Goal: Task Accomplishment & Management: Complete application form

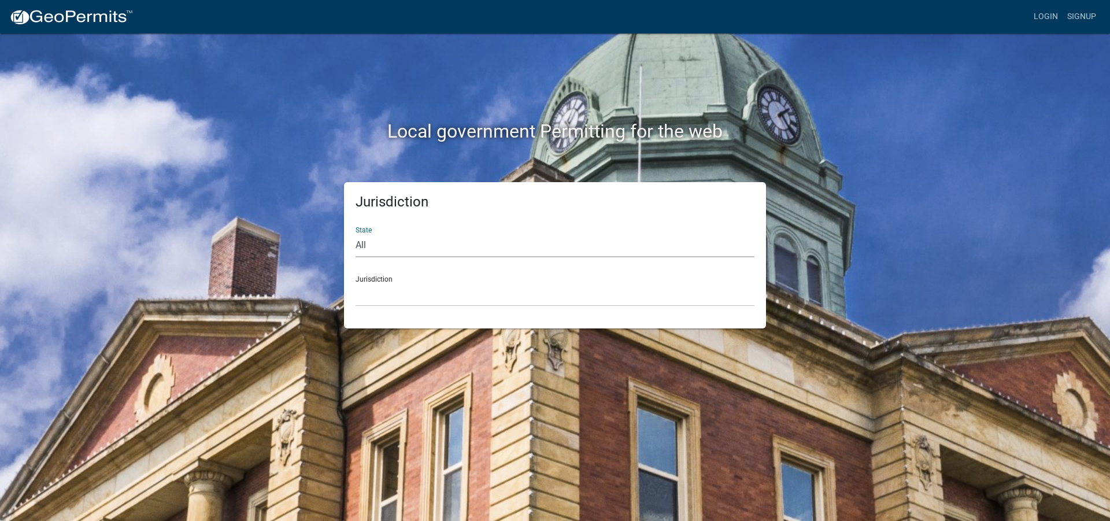
click at [389, 239] on select "All [US_STATE] [US_STATE] [US_STATE] [US_STATE] [US_STATE] [US_STATE] [US_STATE…" at bounding box center [555, 246] width 399 height 24
select select "[US_STATE]"
click at [356, 234] on select "All [US_STATE] [US_STATE] [US_STATE] [US_STATE] [US_STATE] [US_STATE] [US_STATE…" at bounding box center [555, 246] width 399 height 24
click at [398, 280] on div "Jurisdiction City of Charlestown, Indiana City of Jeffersonville, Indiana City …" at bounding box center [555, 287] width 399 height 40
click at [386, 291] on select "City of [GEOGRAPHIC_DATA], [US_STATE] City of [GEOGRAPHIC_DATA], [US_STATE] Cit…" at bounding box center [555, 295] width 399 height 24
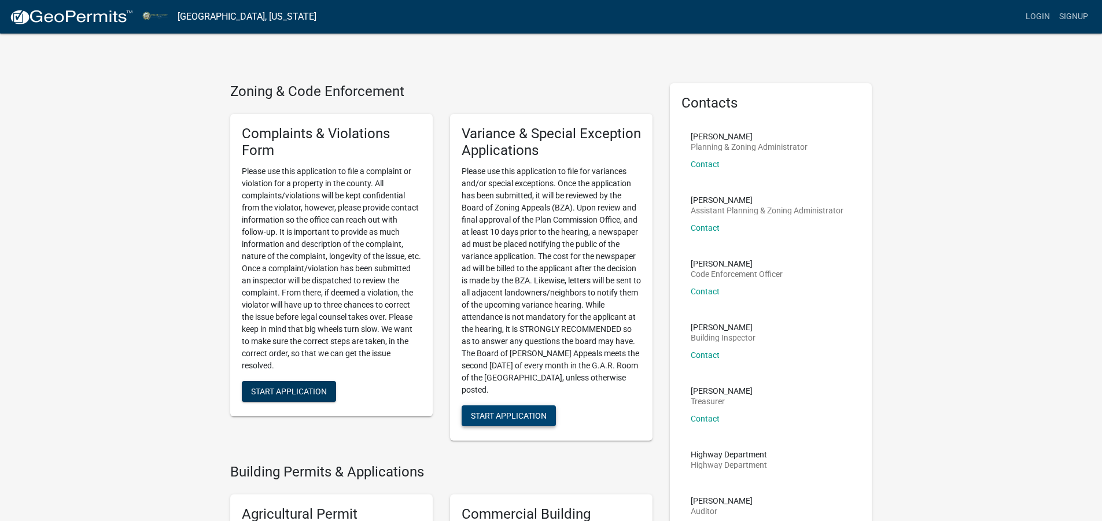
click at [516, 417] on span "Start Application" at bounding box center [509, 415] width 76 height 9
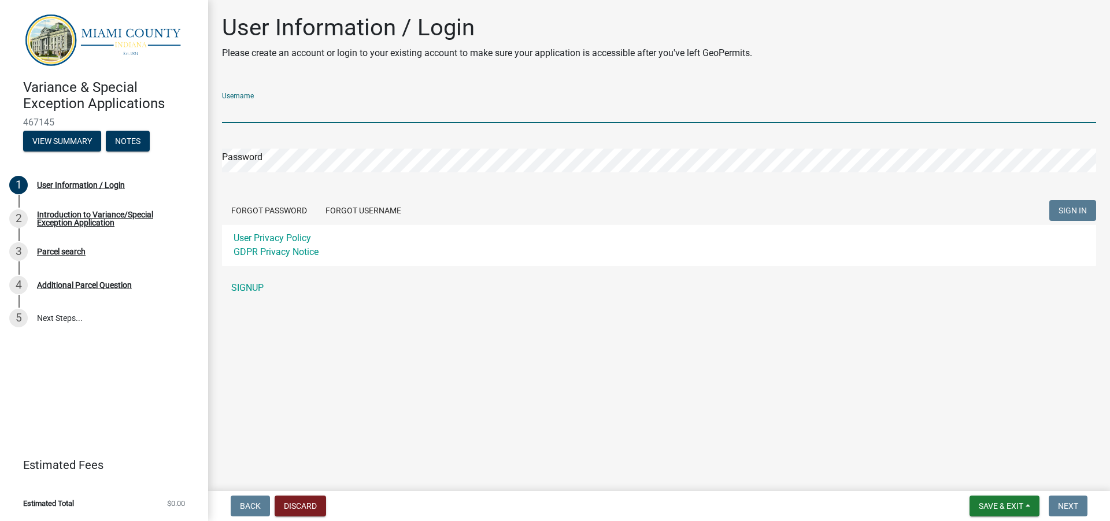
click at [278, 116] on input "Username" at bounding box center [659, 111] width 874 height 24
type input "Cskipper1959"
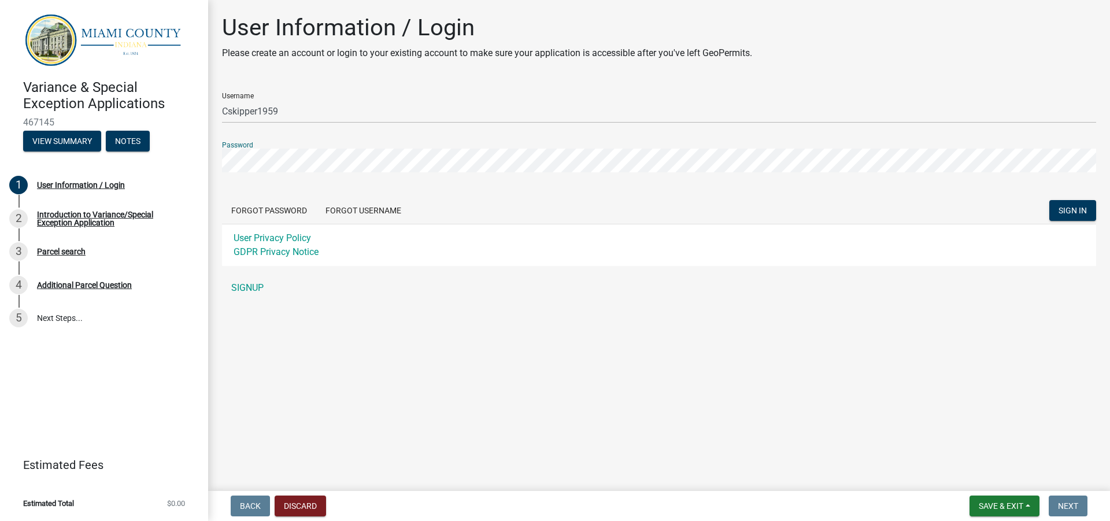
click at [220, 148] on div "User Information / Login Please create an account or login to your existing acc…" at bounding box center [659, 162] width 892 height 296
click at [213, 162] on div "User Information / Login Please create an account or login to your existing acc…" at bounding box center [659, 162] width 902 height 296
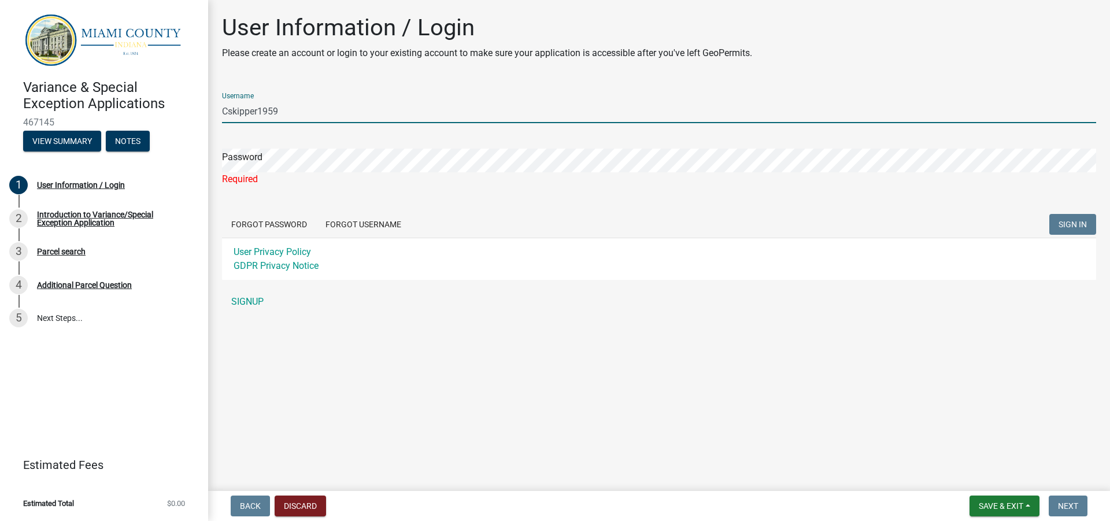
drag, startPoint x: 285, startPoint y: 105, endPoint x: 212, endPoint y: 108, distance: 72.9
click at [212, 108] on div "User Information / Login Please create an account or login to your existing acc…" at bounding box center [659, 169] width 902 height 310
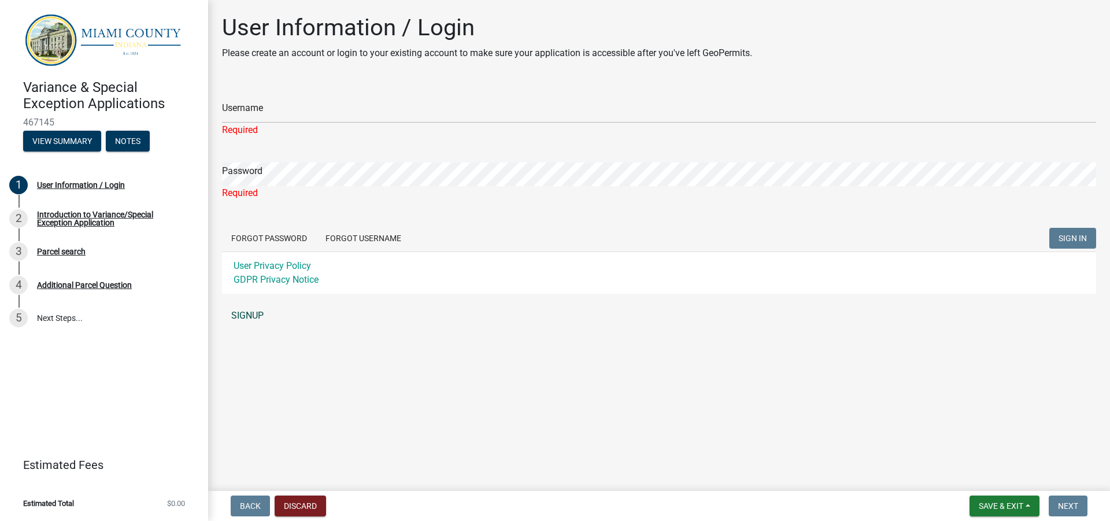
click at [247, 314] on link "SIGNUP" at bounding box center [659, 315] width 874 height 23
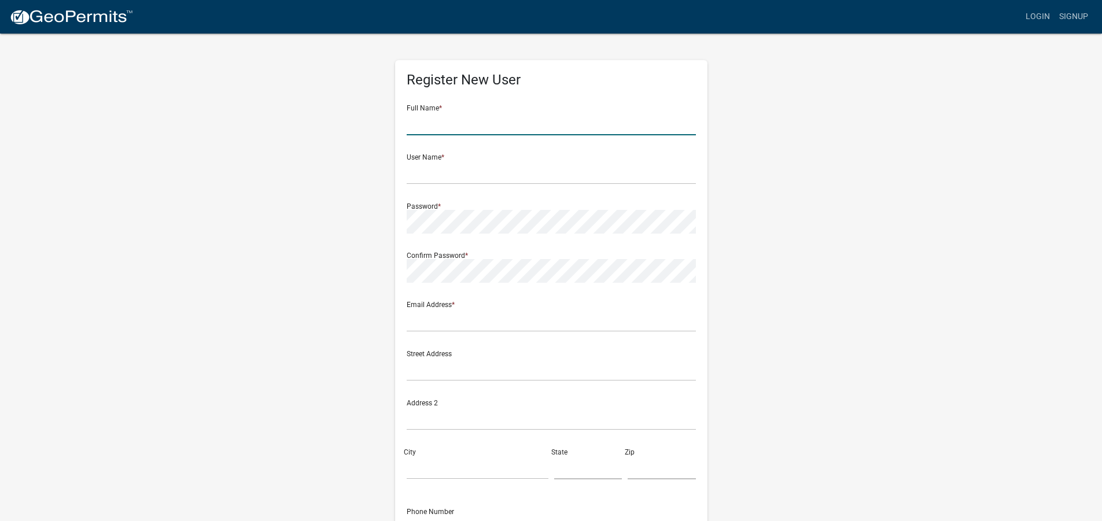
click at [449, 117] on input "text" at bounding box center [550, 124] width 289 height 24
type input "Chamma Skipper"
type input "[EMAIL_ADDRESS][DOMAIN_NAME]"
type input "18675 US Highway 19 N Lot 218"
type input "218"
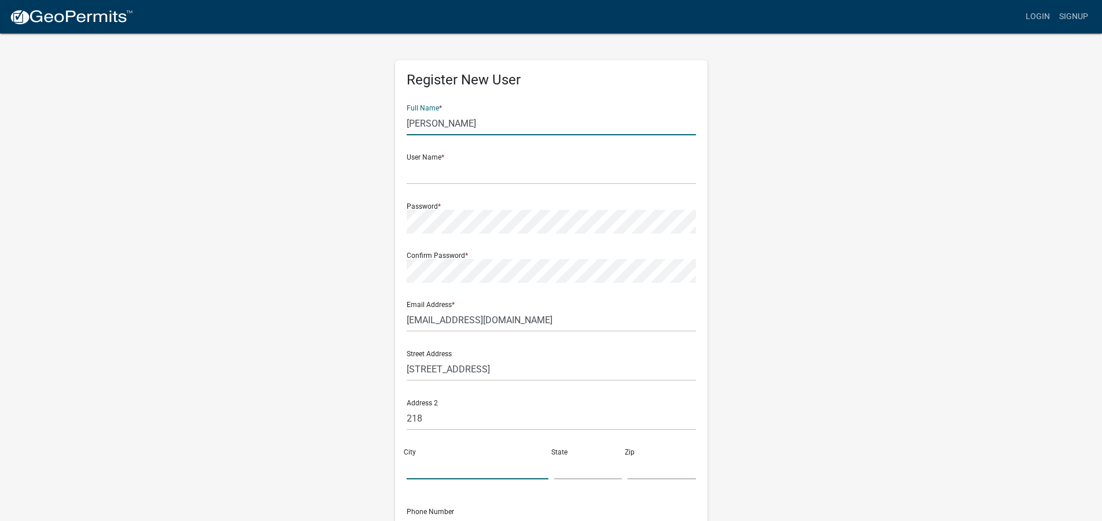
type input "Clearwater"
type input "FL"
type input "33764"
type input "7273129480"
click at [450, 176] on input "text" at bounding box center [550, 173] width 289 height 24
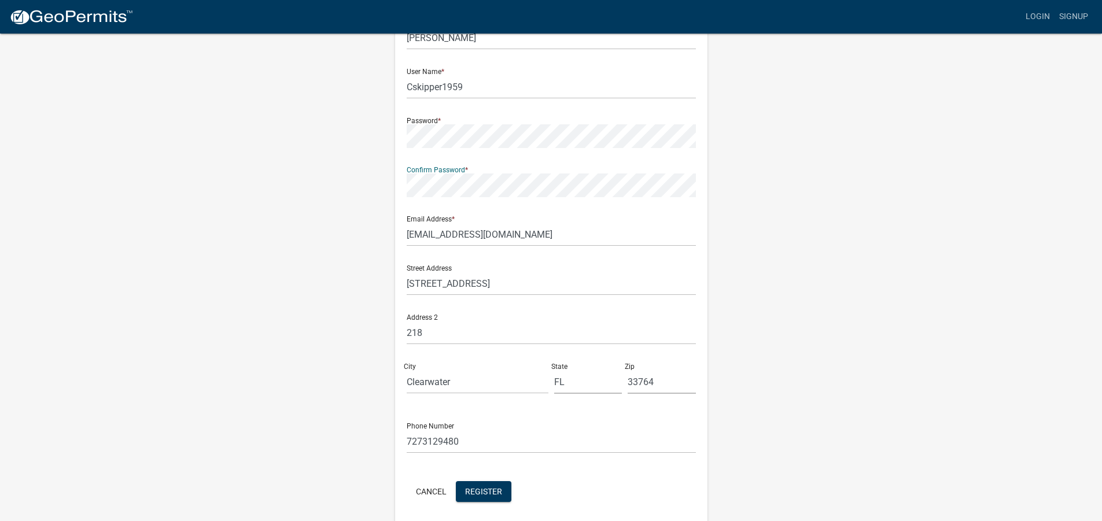
scroll to position [130, 0]
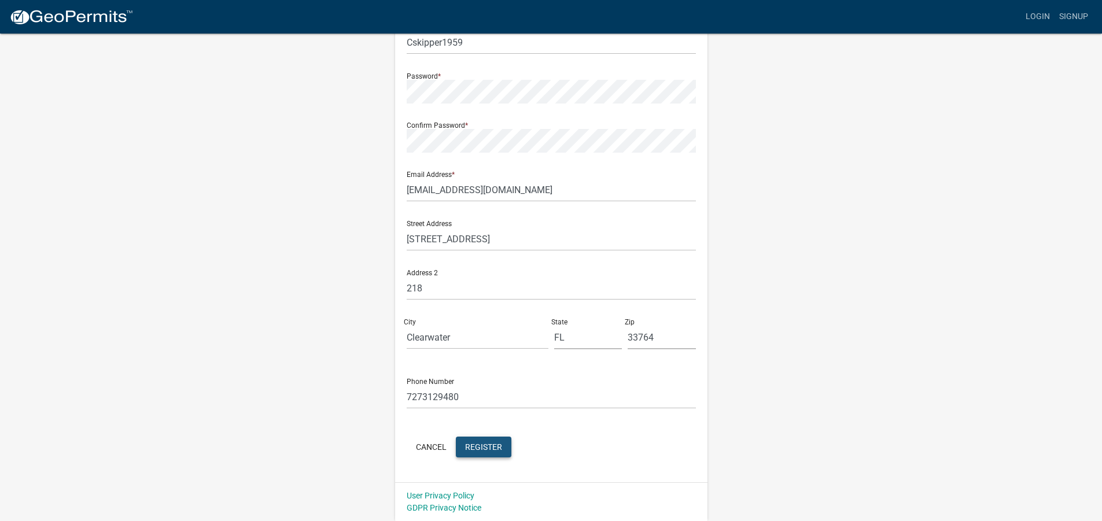
click at [482, 444] on span "Register" at bounding box center [483, 446] width 37 height 9
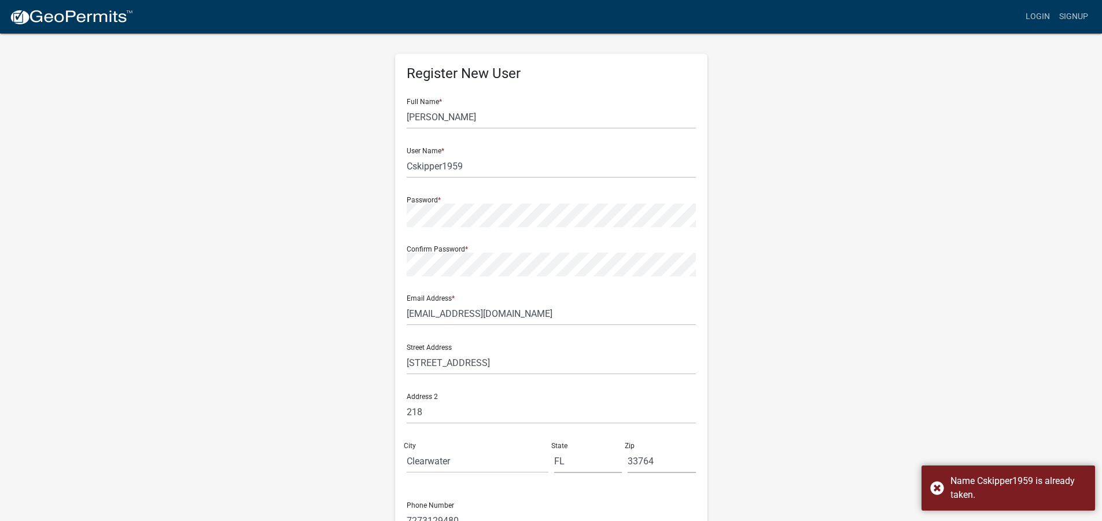
scroll to position [0, 0]
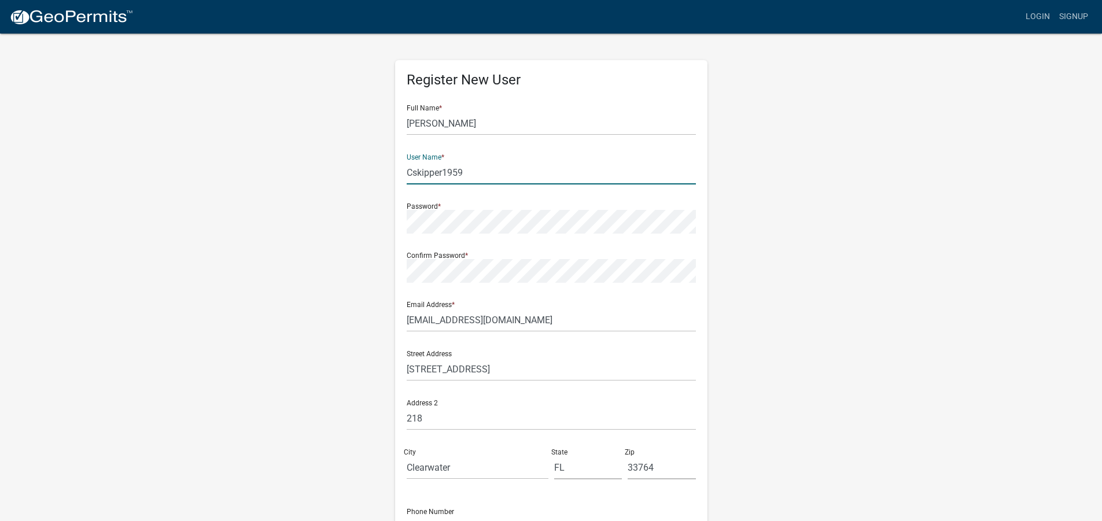
drag, startPoint x: 442, startPoint y: 173, endPoint x: 414, endPoint y: 176, distance: 28.5
click at [414, 176] on input "Cskipper1959" at bounding box center [550, 173] width 289 height 24
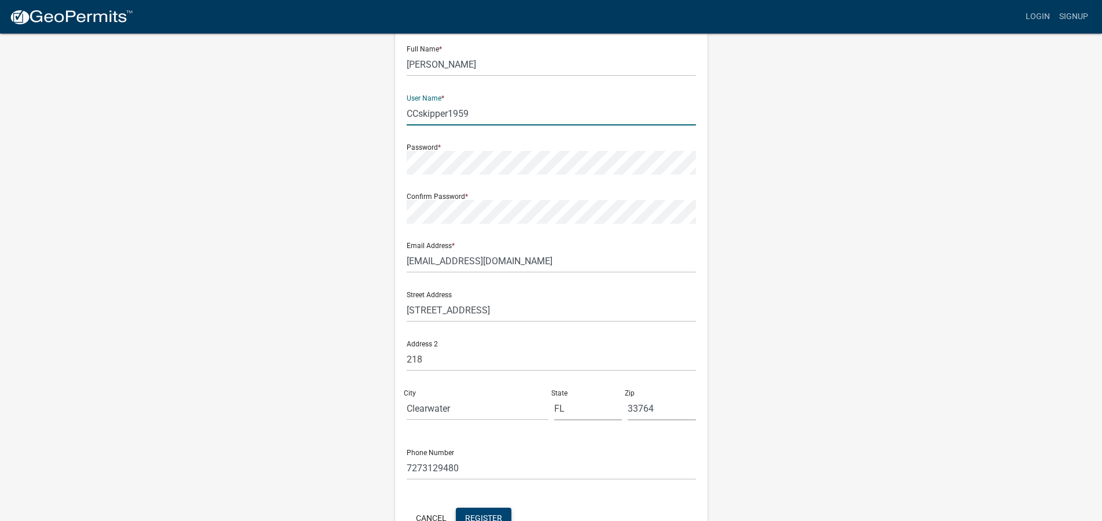
scroll to position [130, 0]
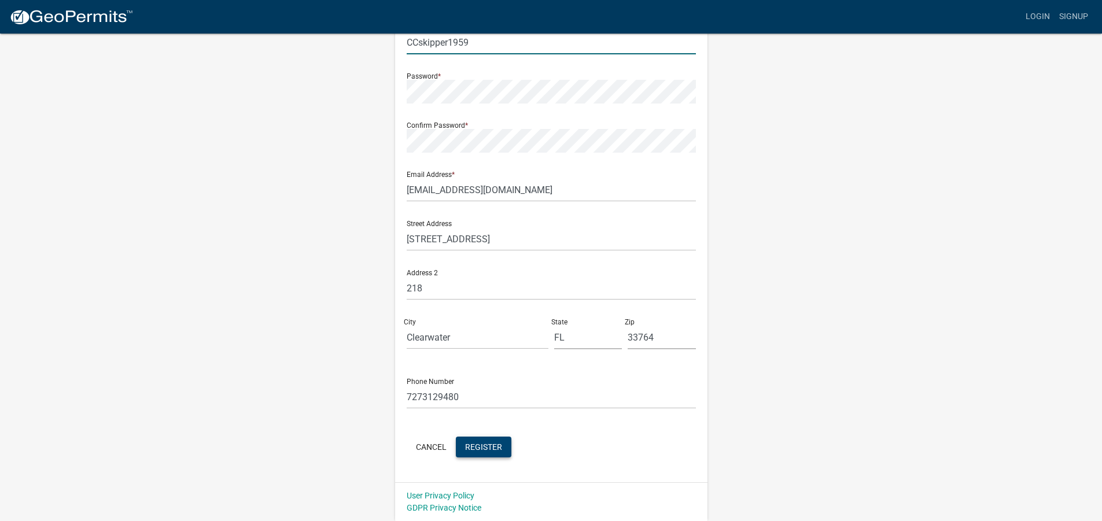
type input "CCskipper1959"
click at [479, 446] on span "Register" at bounding box center [483, 446] width 37 height 9
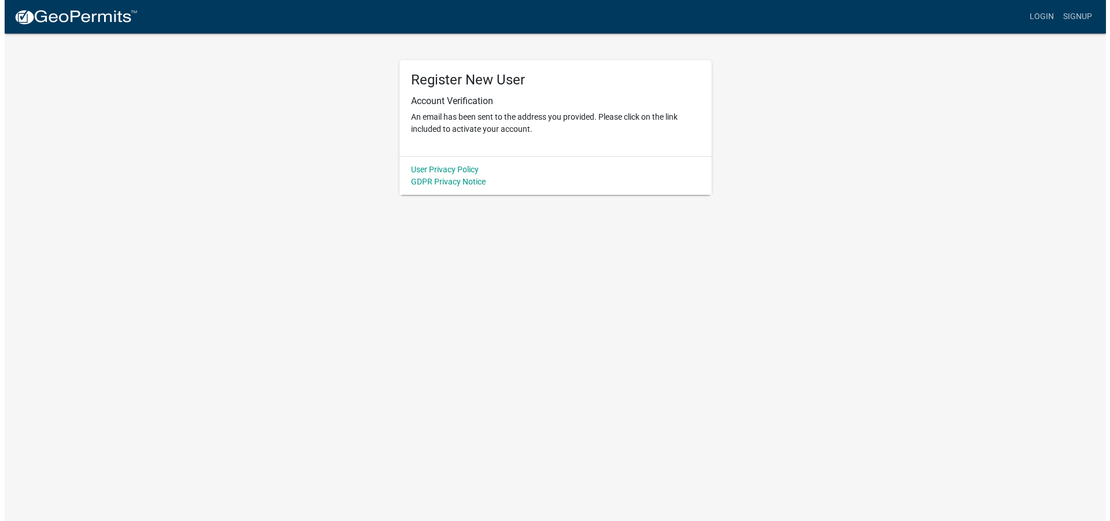
scroll to position [0, 0]
click at [453, 169] on link "User Privacy Policy" at bounding box center [445, 169] width 68 height 9
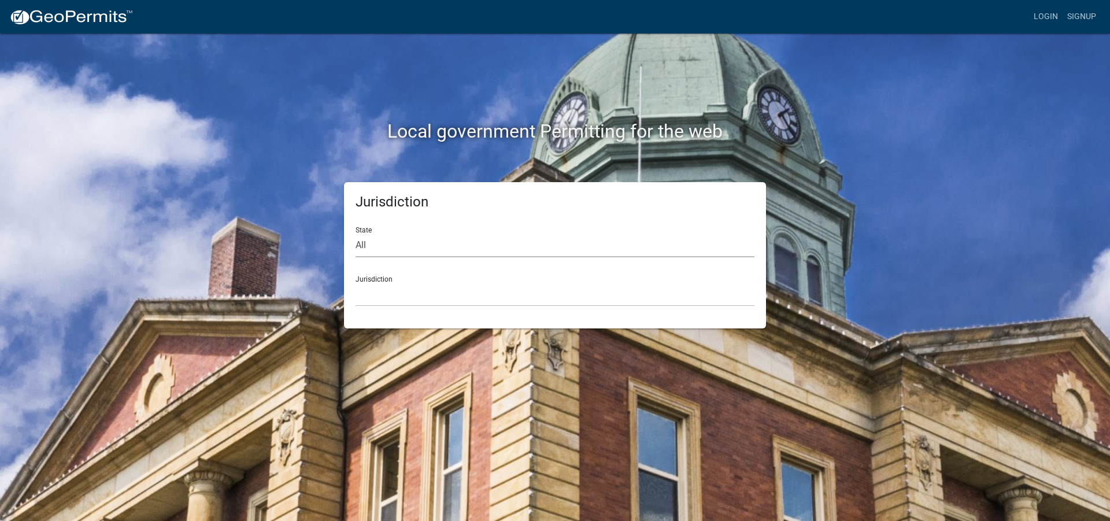
click at [403, 244] on select "All [US_STATE] [US_STATE] [US_STATE] [US_STATE] [US_STATE] [US_STATE] [US_STATE…" at bounding box center [555, 246] width 399 height 24
select select "[US_STATE]"
click at [356, 234] on select "All [US_STATE] [US_STATE] [US_STATE] [US_STATE] [US_STATE] [US_STATE] [US_STATE…" at bounding box center [555, 246] width 399 height 24
click at [405, 290] on select "City of [GEOGRAPHIC_DATA], [US_STATE] City of [GEOGRAPHIC_DATA], [US_STATE] Cit…" at bounding box center [555, 295] width 399 height 24
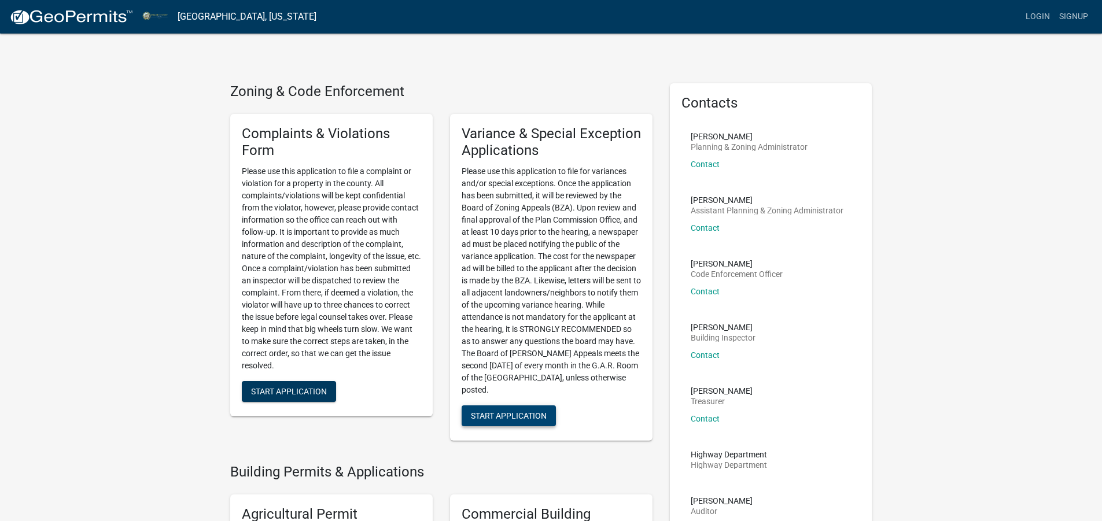
click at [515, 416] on span "Start Application" at bounding box center [509, 415] width 76 height 9
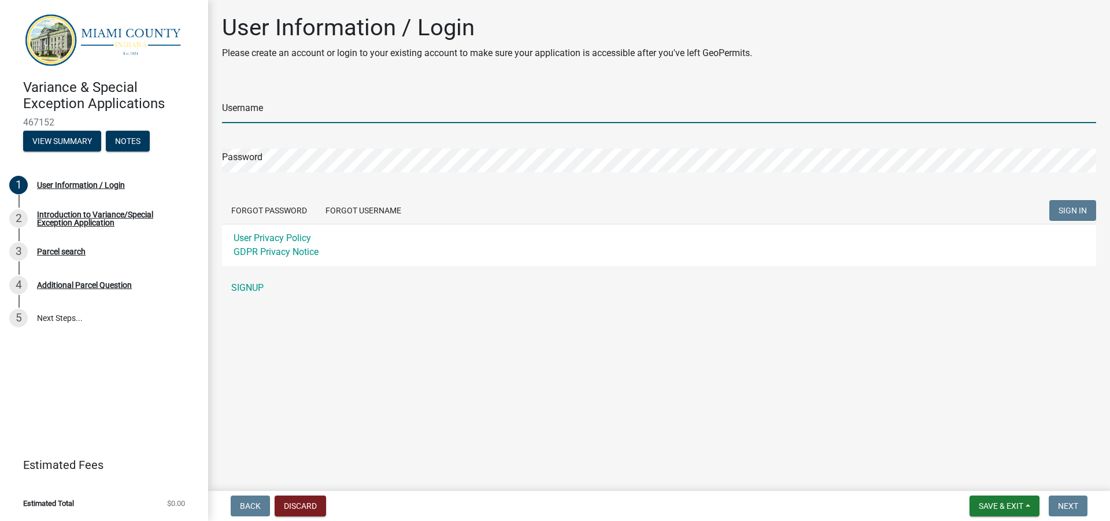
type input "CCskipper1959"
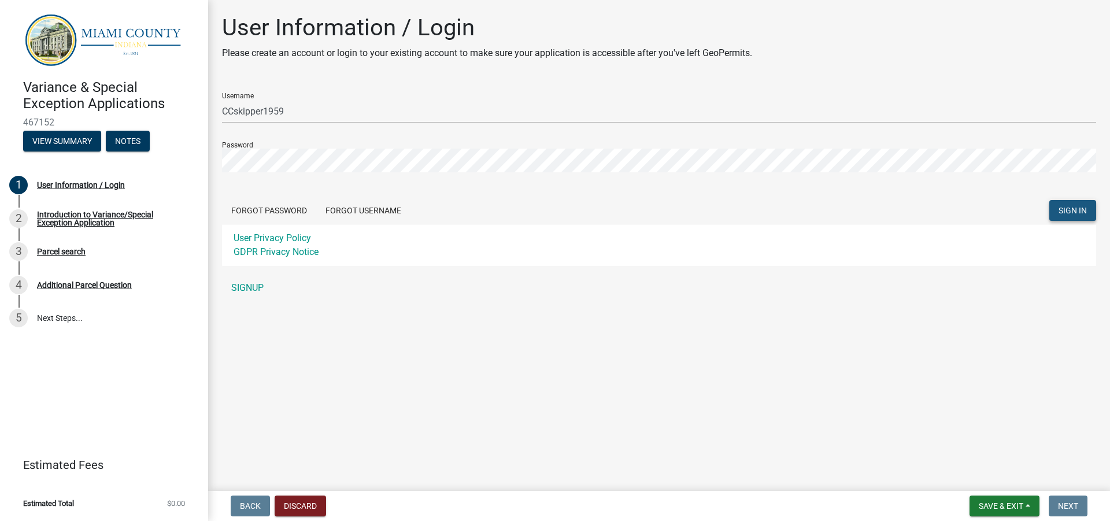
click at [1073, 211] on span "SIGN IN" at bounding box center [1073, 210] width 28 height 9
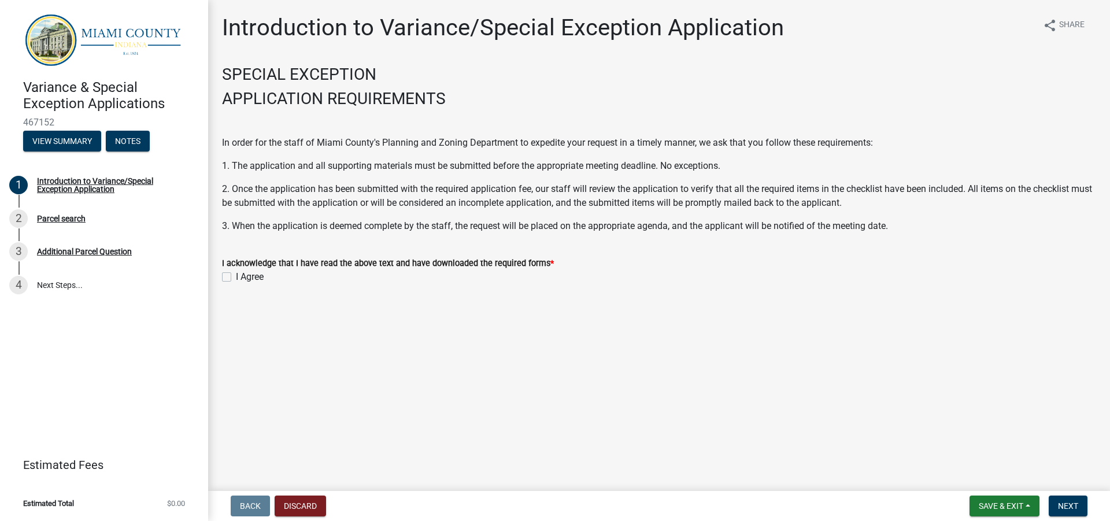
click at [236, 274] on label "I Agree" at bounding box center [250, 277] width 28 height 14
click at [236, 274] on input "I Agree" at bounding box center [240, 274] width 8 height 8
checkbox input "true"
click at [1069, 509] on span "Next" at bounding box center [1068, 505] width 20 height 9
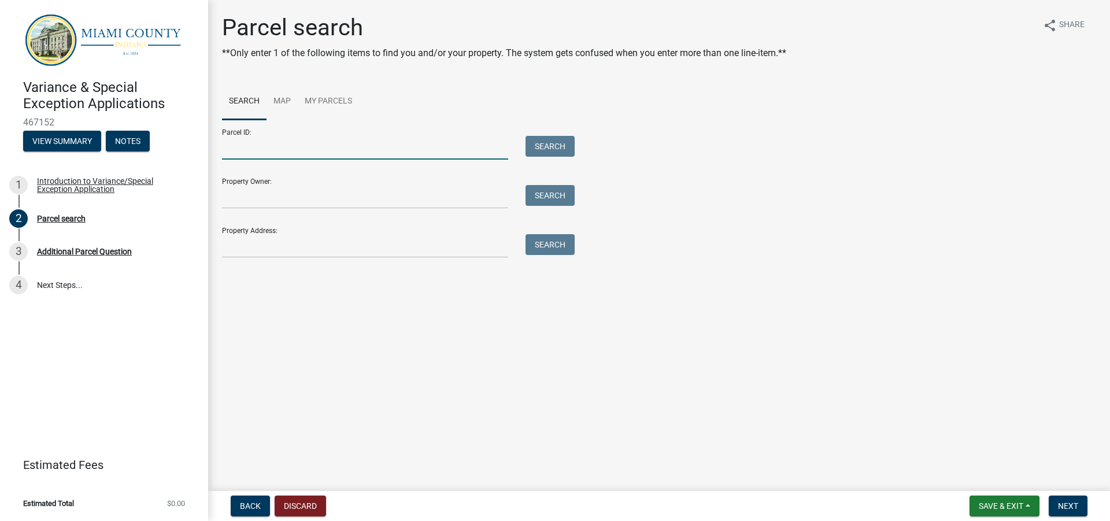
click at [300, 151] on input "Parcel ID:" at bounding box center [365, 148] width 286 height 24
type input "521420300008007005"
click at [557, 146] on button "Search" at bounding box center [550, 146] width 49 height 21
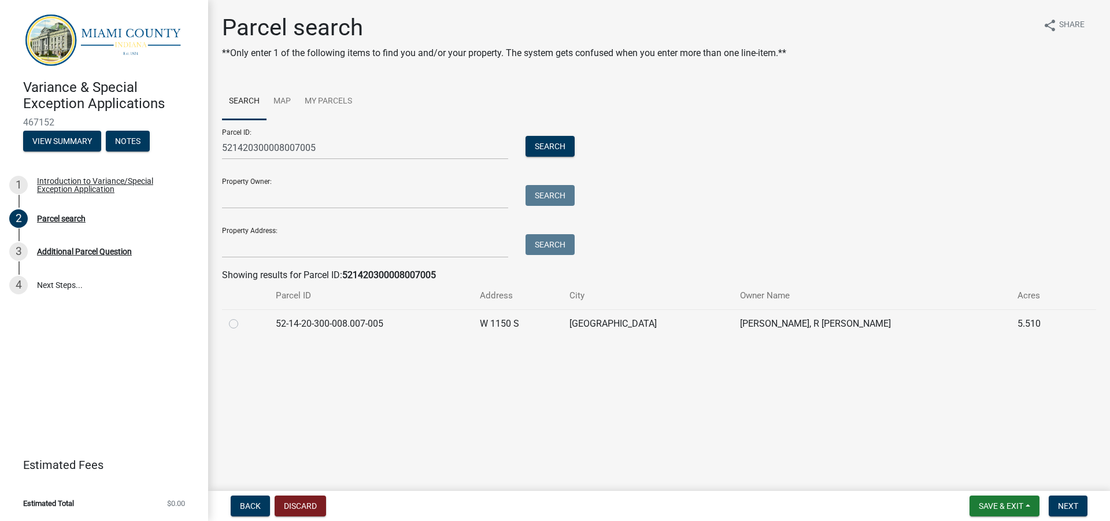
click at [228, 324] on td at bounding box center [245, 323] width 47 height 28
click at [243, 317] on label at bounding box center [243, 317] width 0 height 0
click at [243, 324] on input "radio" at bounding box center [247, 321] width 8 height 8
radio input "true"
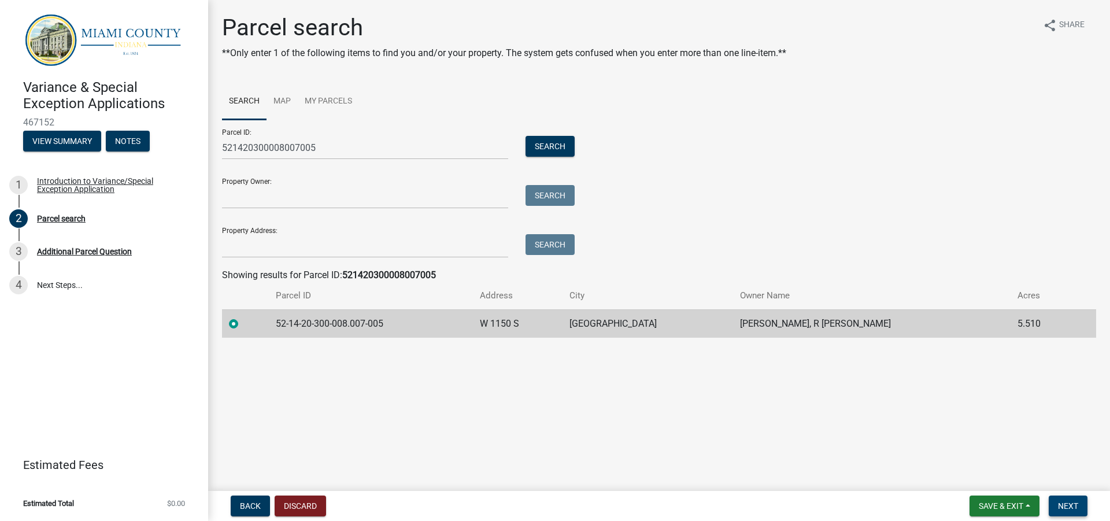
click at [1071, 507] on span "Next" at bounding box center [1068, 505] width 20 height 9
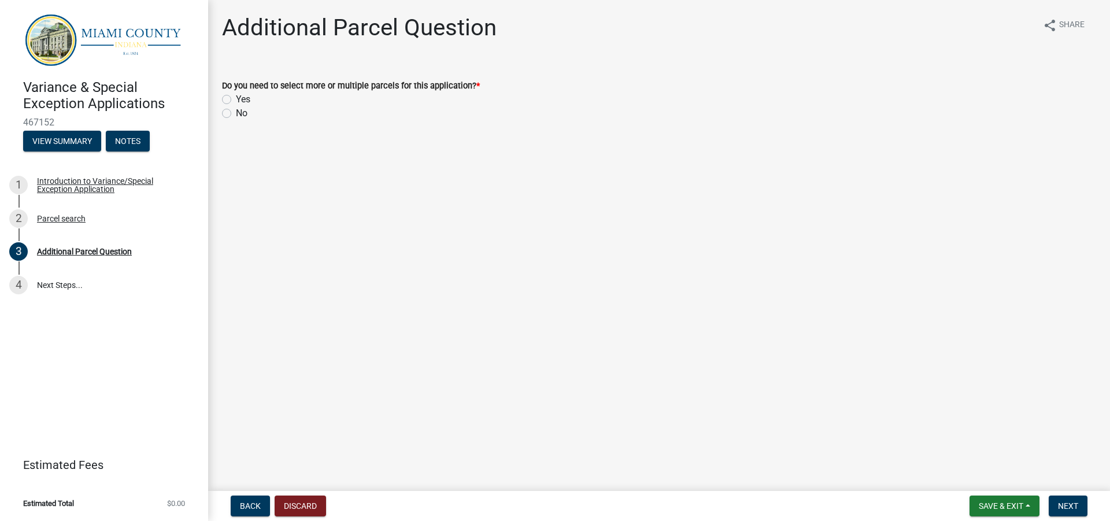
click at [236, 115] on label "No" at bounding box center [242, 113] width 12 height 14
click at [236, 114] on input "No" at bounding box center [240, 110] width 8 height 8
radio input "true"
click at [1070, 507] on span "Next" at bounding box center [1068, 505] width 20 height 9
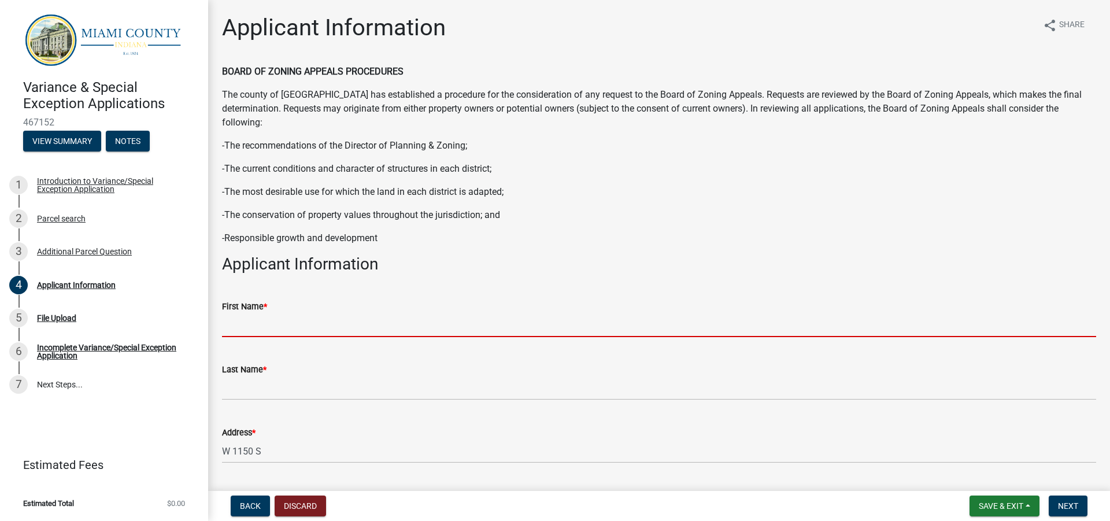
click at [275, 328] on input "First Name *" at bounding box center [659, 325] width 874 height 24
type input "Chamma"
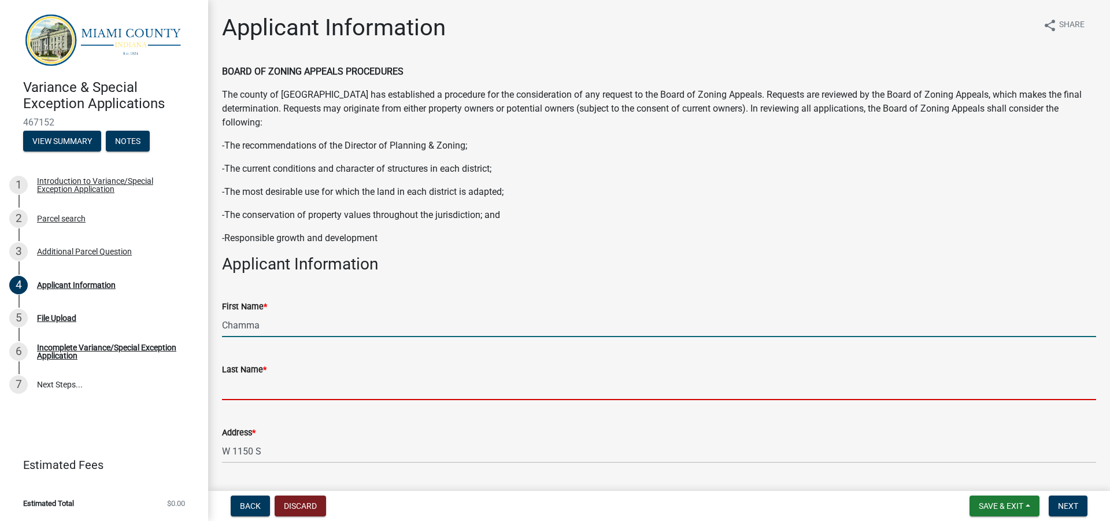
type input "Skipper"
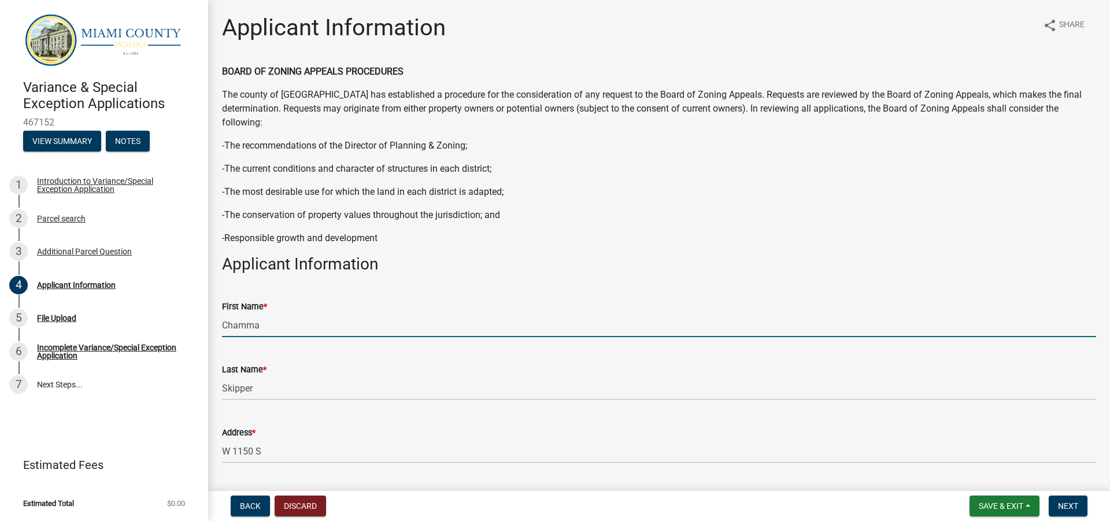
type input "7273129480"
type input "[EMAIL_ADDRESS][DOMAIN_NAME]"
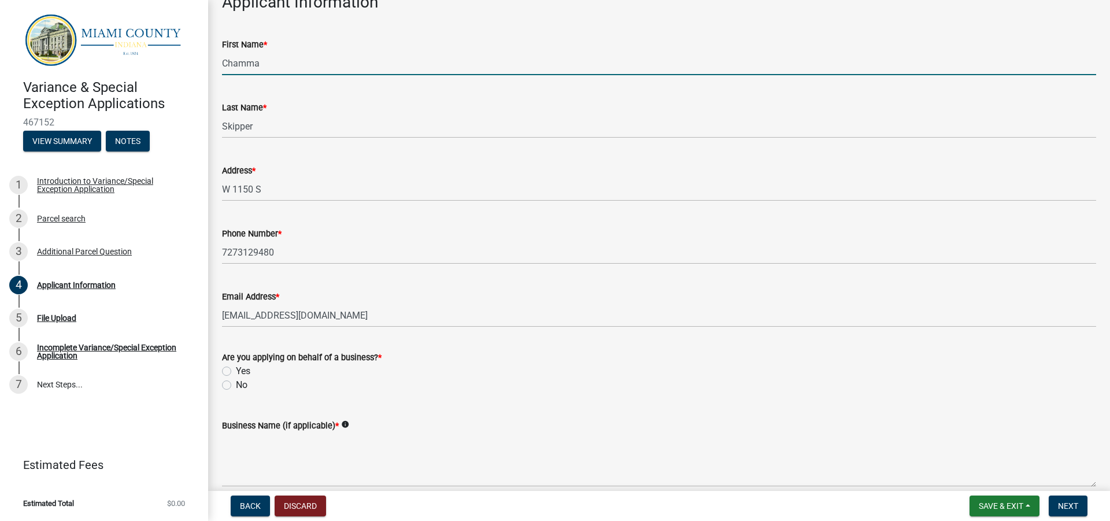
scroll to position [289, 0]
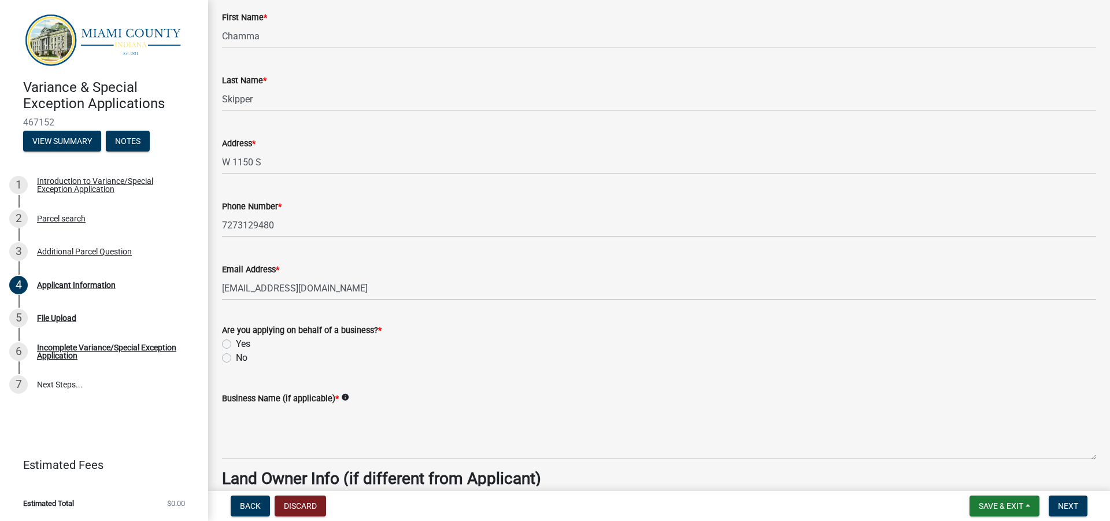
click at [236, 358] on label "No" at bounding box center [242, 358] width 12 height 14
click at [236, 358] on input "No" at bounding box center [240, 355] width 8 height 8
radio input "true"
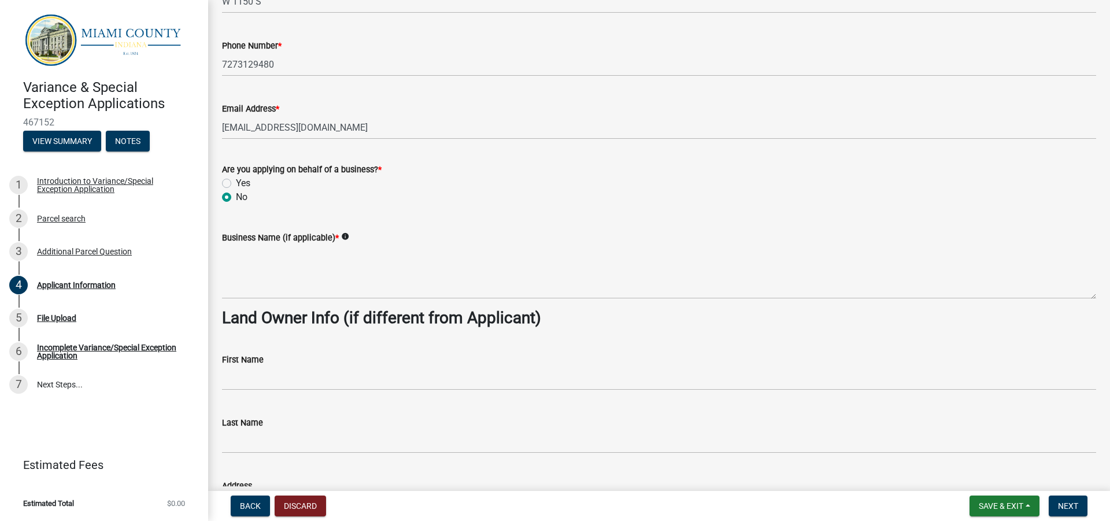
scroll to position [463, 0]
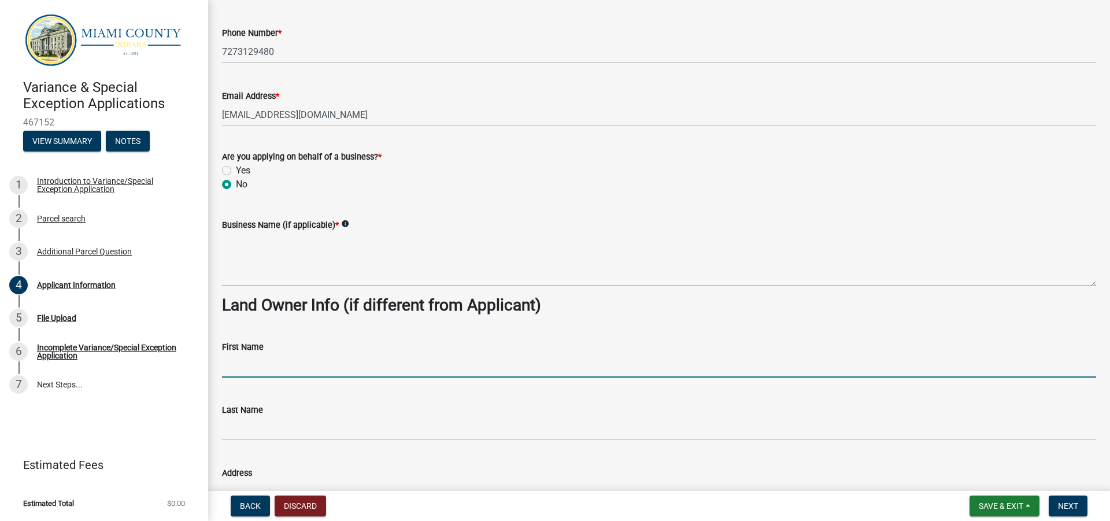
click at [306, 370] on input "First Name" at bounding box center [659, 366] width 874 height 24
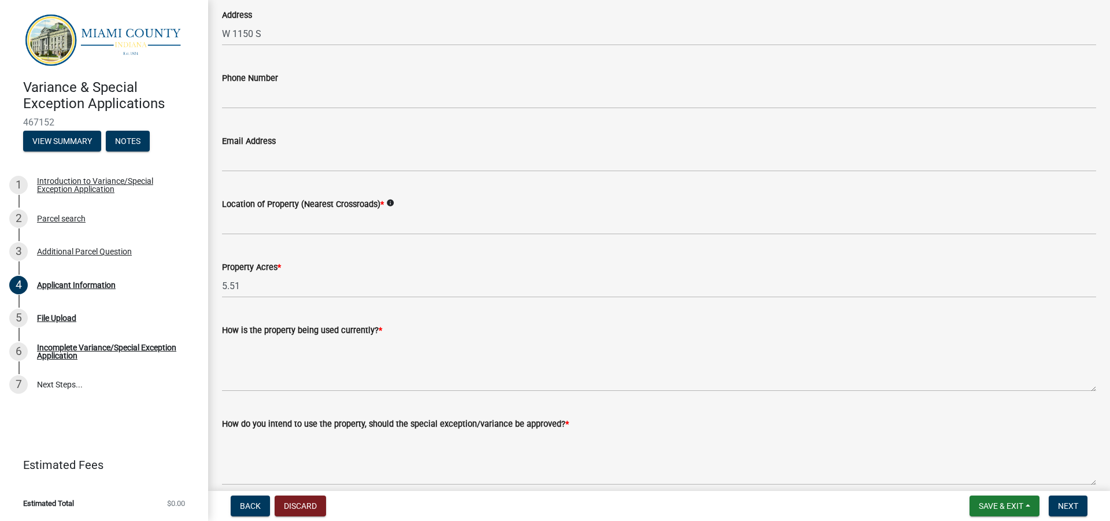
scroll to position [983, 0]
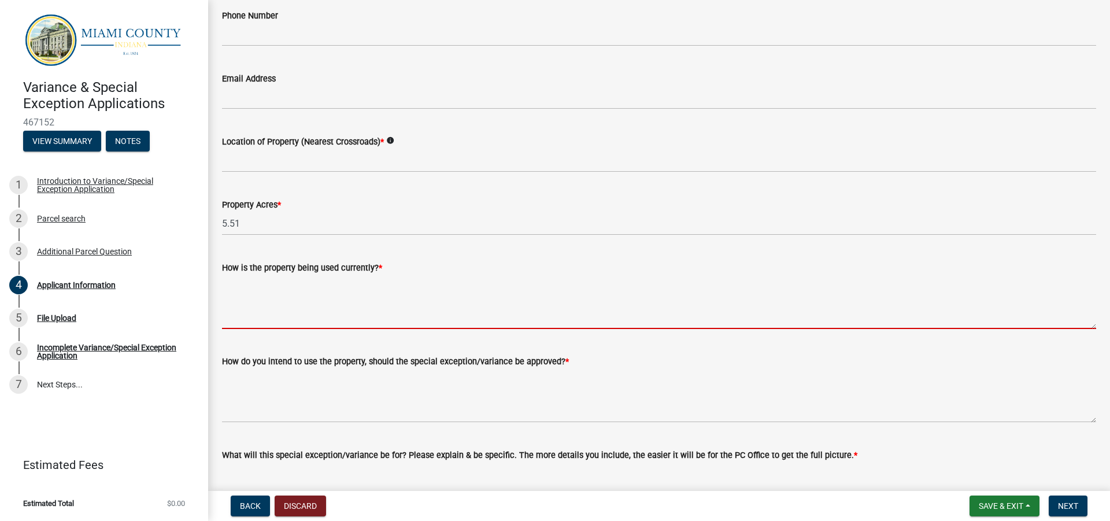
click at [310, 317] on textarea "How is the property being used currently? *" at bounding box center [659, 302] width 874 height 54
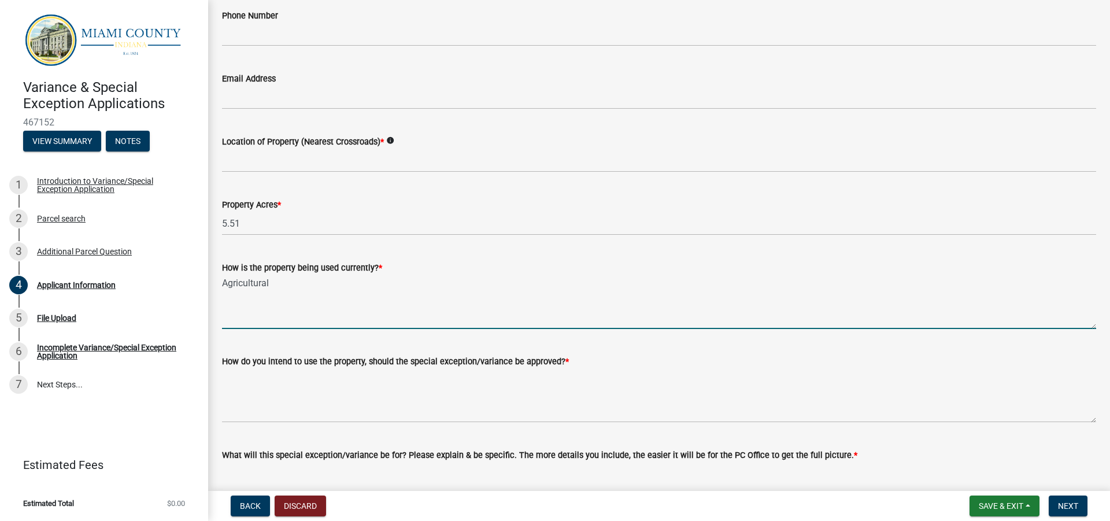
scroll to position [1041, 0]
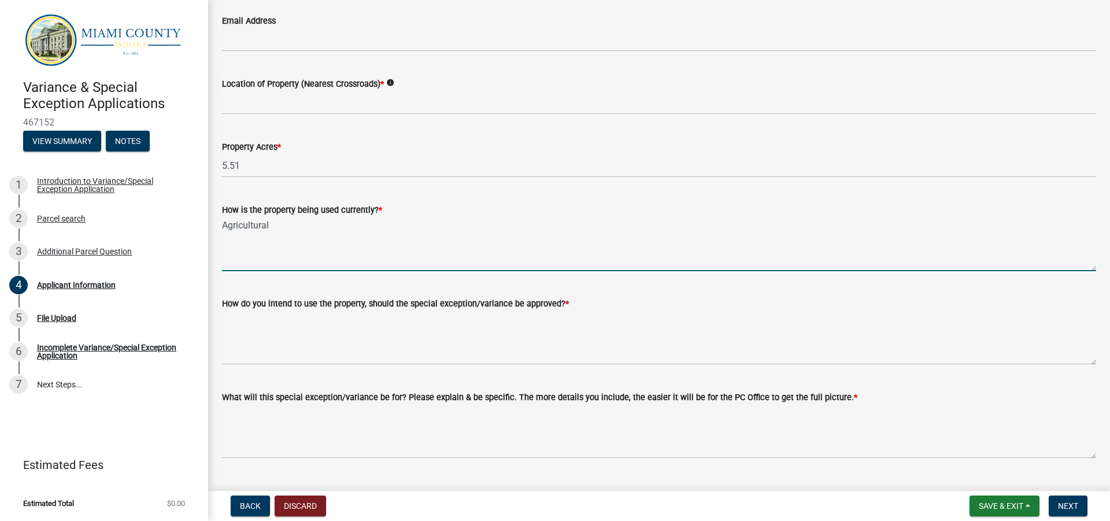
type textarea "Agricultural"
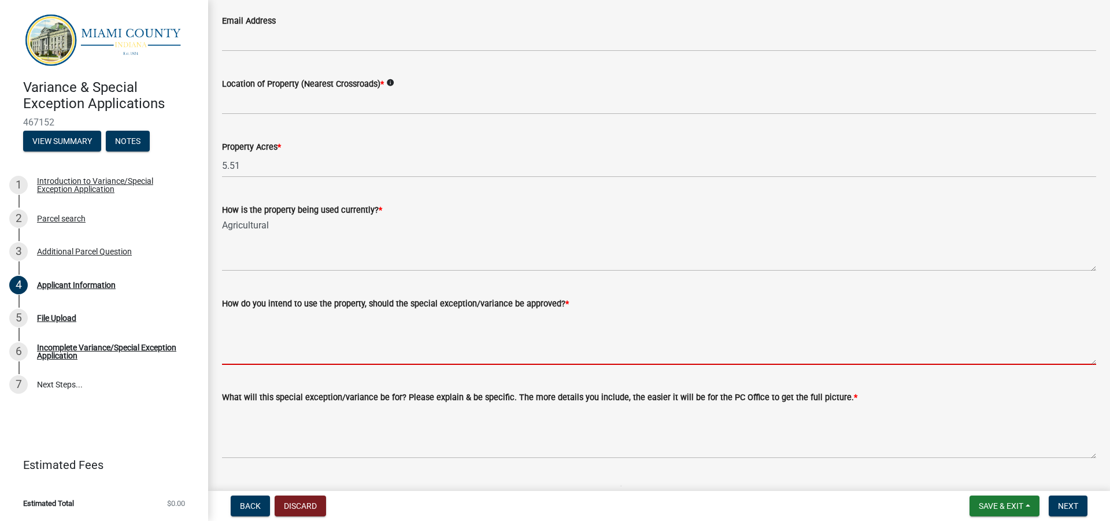
click at [240, 345] on textarea "How do you intend to use the property, should the special exception/variance be…" at bounding box center [659, 338] width 874 height 54
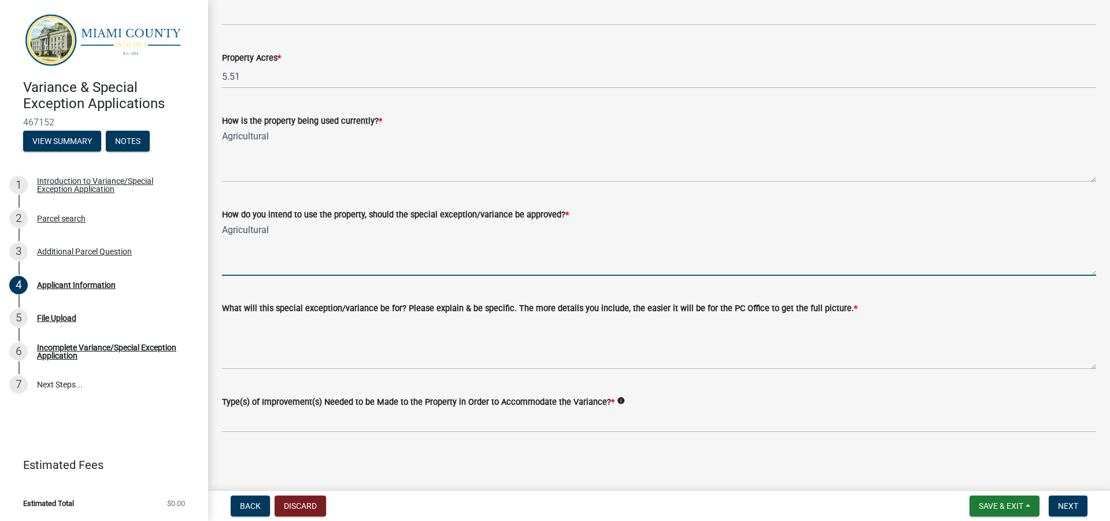
scroll to position [1130, 0]
type textarea "Agricultural"
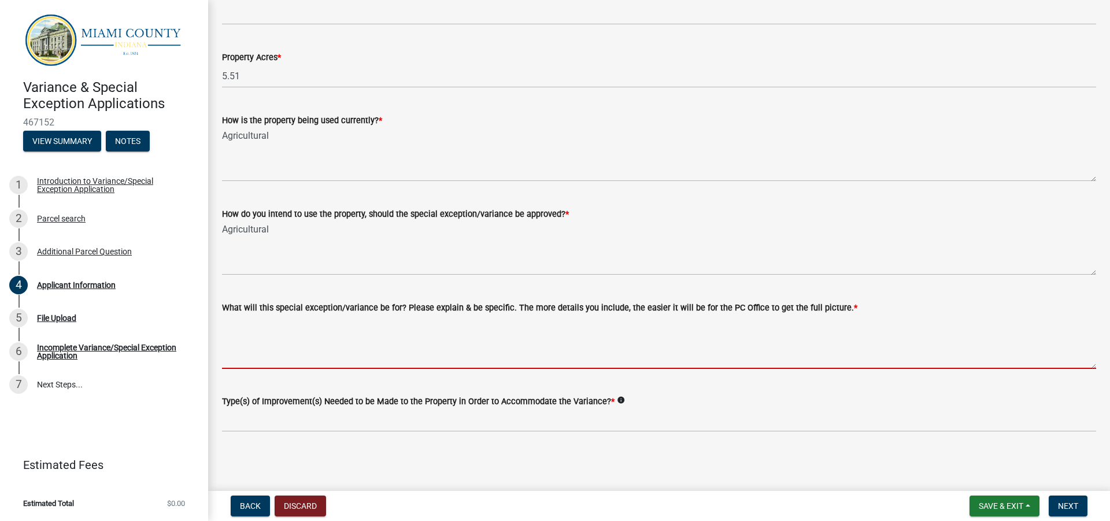
click at [244, 330] on textarea "What will this special exception/variance be for? Please explain & be specific.…" at bounding box center [659, 342] width 874 height 54
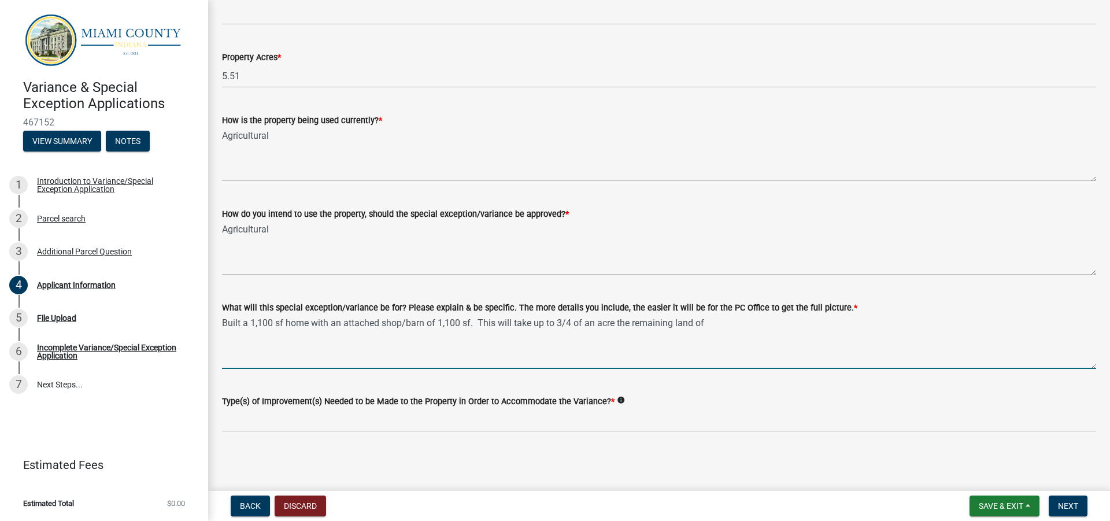
click at [707, 321] on textarea "Built a 1,100 sf home with an attached shop/barn of 1,100 sf. This will take up…" at bounding box center [659, 342] width 874 height 54
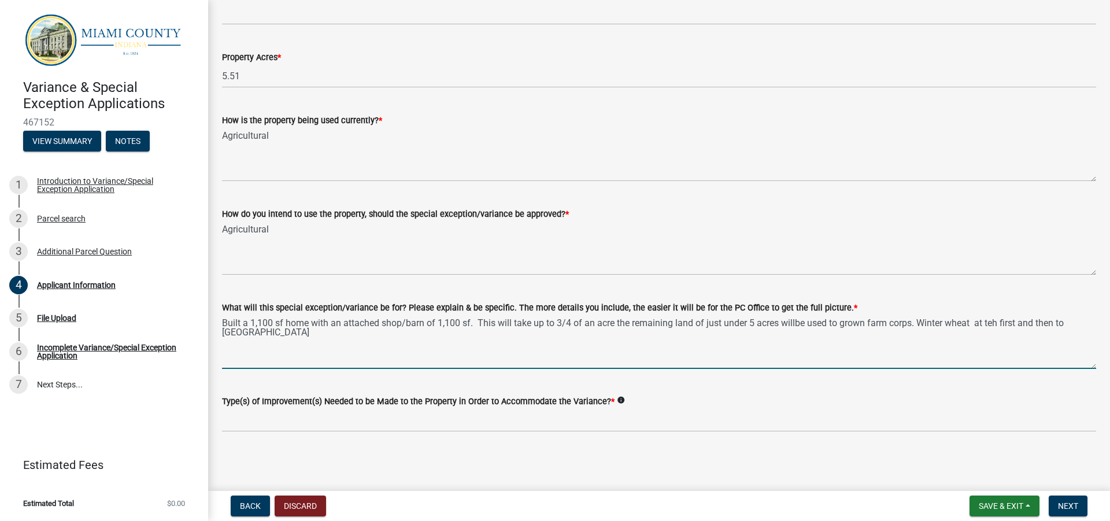
click at [794, 325] on textarea "Built a 1,100 sf home with an attached shop/barn of 1,100 sf. This will take up…" at bounding box center [659, 342] width 874 height 54
drag, startPoint x: 993, startPoint y: 318, endPoint x: 995, endPoint y: 326, distance: 7.6
click at [995, 326] on textarea "Built a 1,100 sf home with an attached shop/barn of 1,100 sf. This will take up…" at bounding box center [659, 342] width 874 height 54
click at [231, 334] on textarea "Built a 1,100 sf home with an attached shop/barn of 1,100 sf. This will take up…" at bounding box center [659, 342] width 874 height 54
click at [237, 334] on textarea "Built a 1,100 sf home with an attached shop/barn of 1,100 sf. This will take up…" at bounding box center [659, 342] width 874 height 54
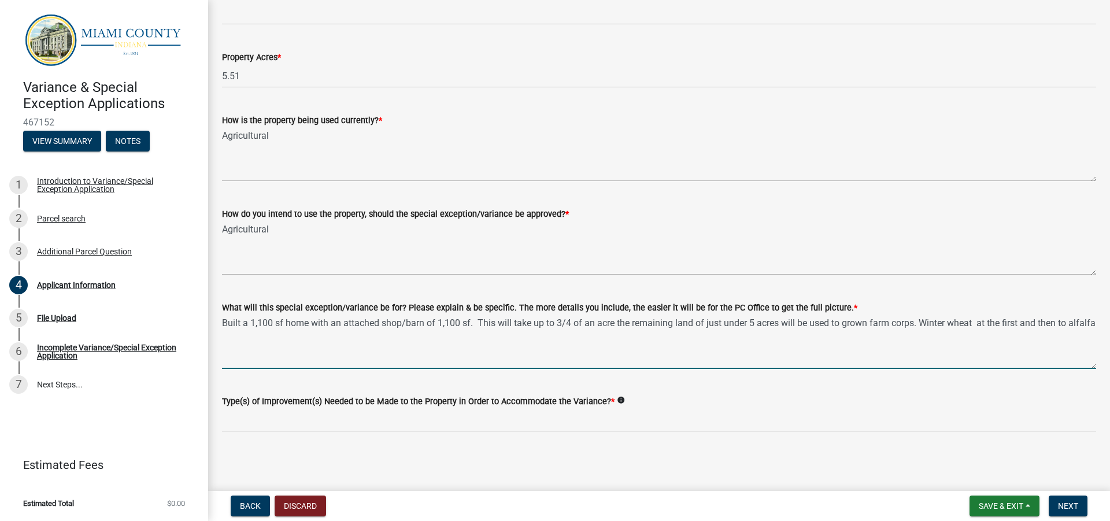
click at [257, 338] on textarea "Built a 1,100 sf home with an attached shop/barn of 1,100 sf. This will take up…" at bounding box center [659, 342] width 874 height 54
click at [548, 333] on textarea "Built a 1,100 sf home with an attached shop/barn of 1,100 sf. This will take up…" at bounding box center [659, 342] width 874 height 54
click at [526, 331] on textarea "Built a 1,100 sf home with an attached shop/barn of 1,100 sf. This will take up…" at bounding box center [659, 342] width 874 height 54
click at [670, 334] on textarea "Built a 1,100 sf home with an attached shop/barn of 1,100 sf. This will take up…" at bounding box center [659, 342] width 874 height 54
click at [762, 330] on textarea "Built a 1,100 sf home with an attached shop/barn of 1,100 sf. This will take up…" at bounding box center [659, 342] width 874 height 54
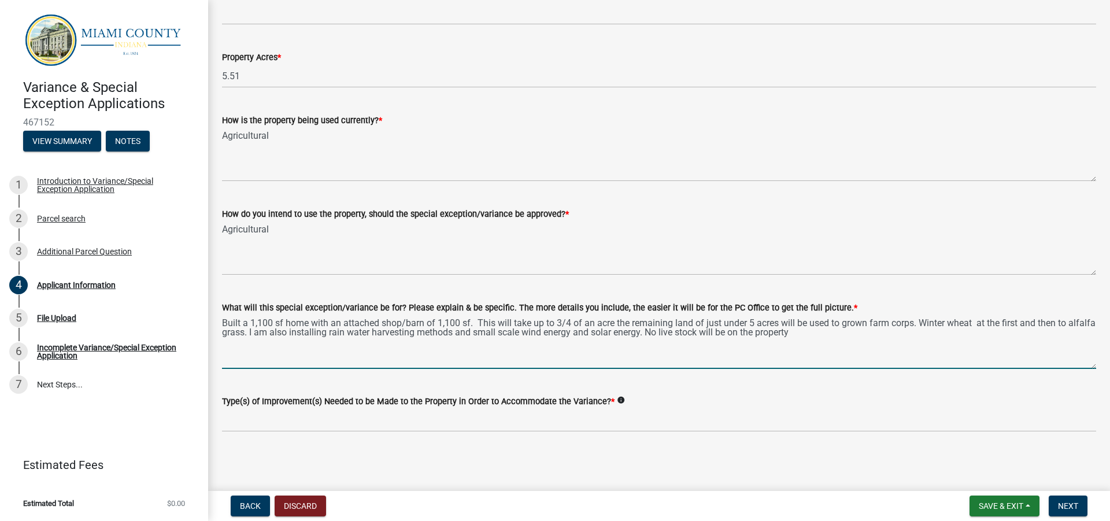
drag, startPoint x: 822, startPoint y: 332, endPoint x: 216, endPoint y: 327, distance: 606.0
click at [216, 327] on div "What will this special exception/variance be for? Please explain & be specific.…" at bounding box center [659, 326] width 892 height 84
click at [385, 353] on textarea "Built a 1,100 sf home with an attached shop/barn of 1,100 sf. This will take up…" at bounding box center [659, 342] width 874 height 54
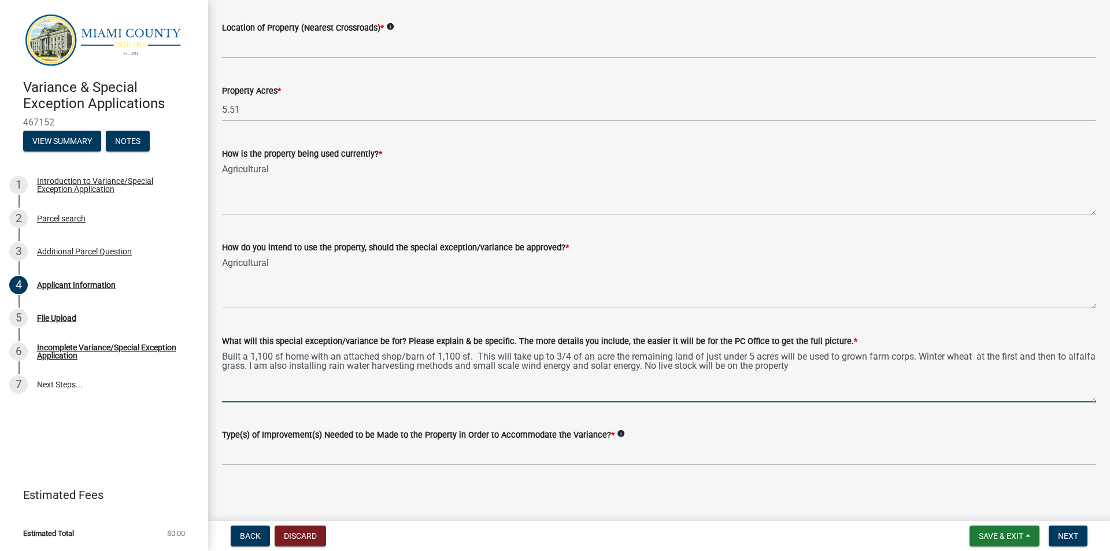
scroll to position [1100, 0]
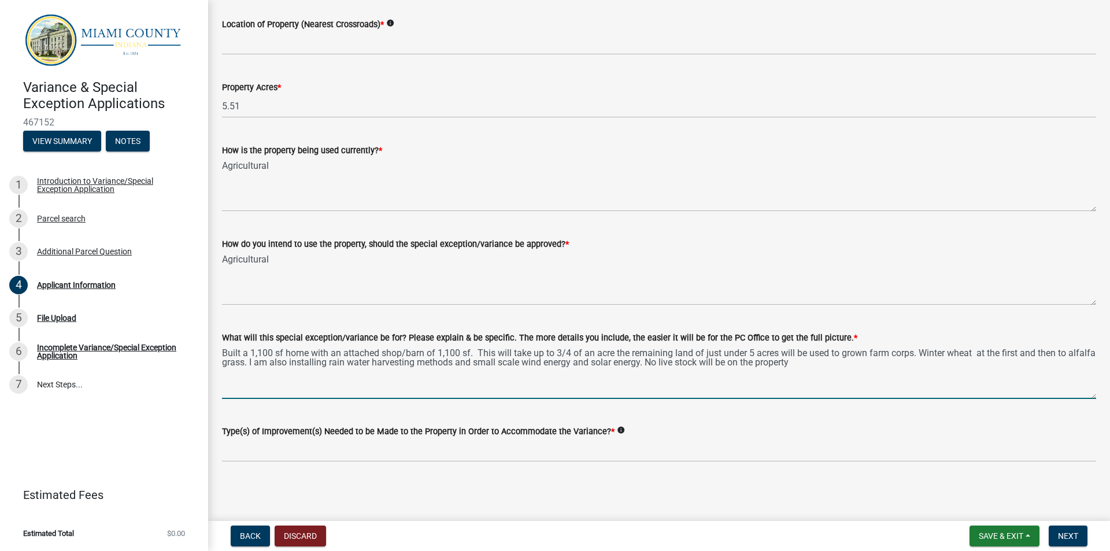
drag, startPoint x: 223, startPoint y: 350, endPoint x: 799, endPoint y: 354, distance: 575.9
click at [862, 367] on textarea "Built a 1,100 sf home with an attached shop/barn of 1,100 sf. This will take up…" at bounding box center [659, 372] width 874 height 54
paste textarea "L ip dolorsitam consecte ad elitseddo e tempor-incidi utlabore et doloremagnaal…"
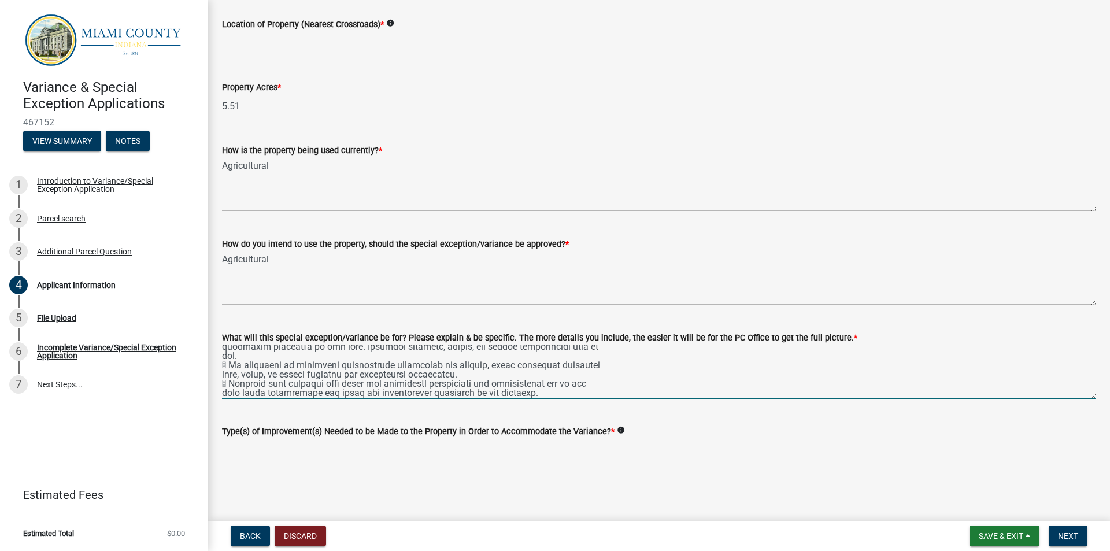
click at [274, 365] on textarea "What will this special exception/variance be for? Please explain & be specific.…" at bounding box center [659, 372] width 874 height 54
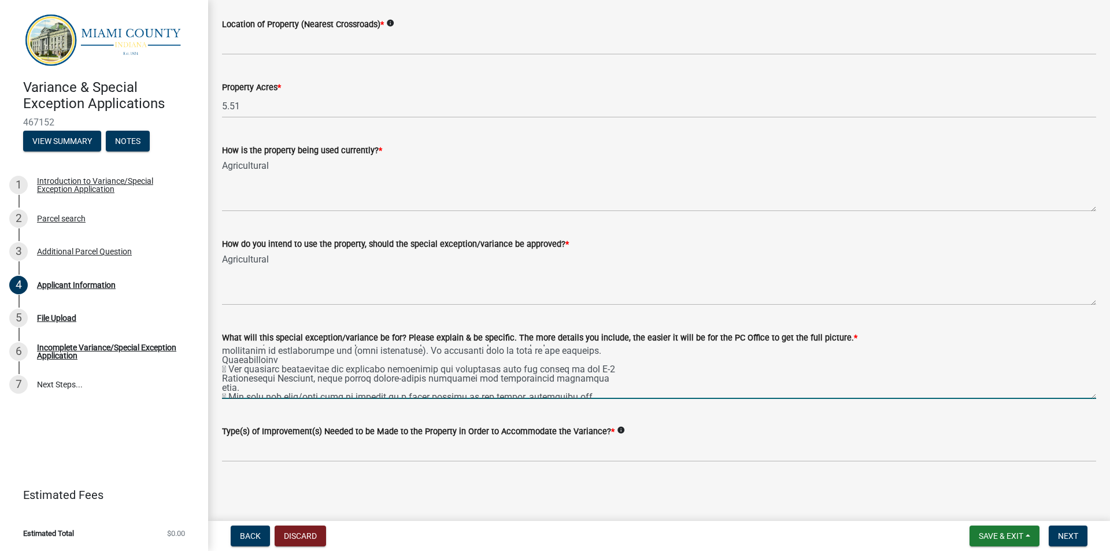
scroll to position [58, 0]
click at [228, 368] on textarea "What will this special exception/variance be for? Please explain & be specific.…" at bounding box center [659, 372] width 874 height 54
click at [228, 385] on textarea "What will this special exception/variance be for? Please explain & be specific.…" at bounding box center [659, 372] width 874 height 54
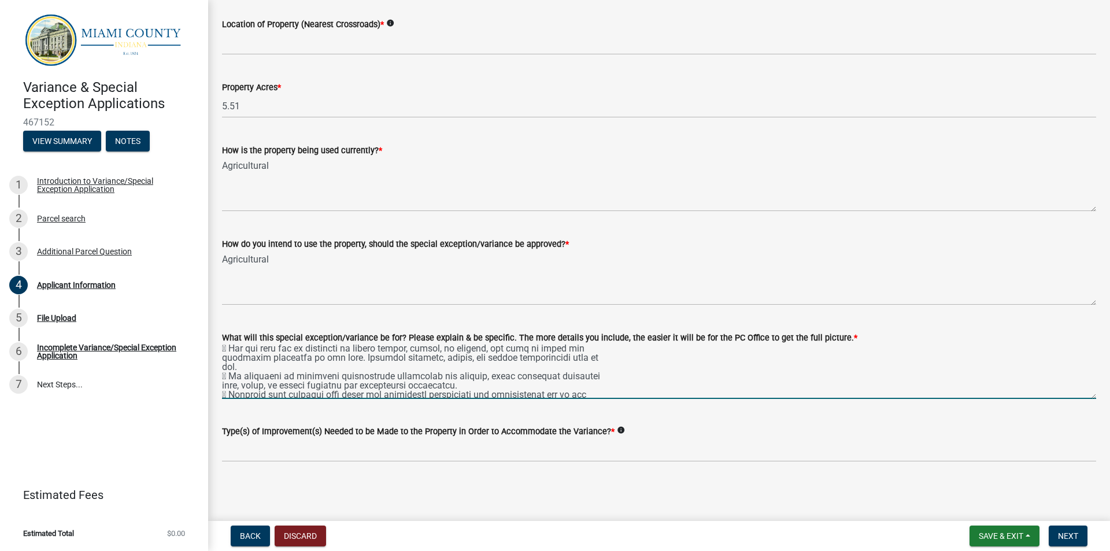
click at [229, 347] on textarea "What will this special exception/variance be for? Please explain & be specific.…" at bounding box center [659, 372] width 874 height 54
click at [227, 376] on textarea "What will this special exception/variance be for? Please explain & be specific.…" at bounding box center [659, 372] width 874 height 54
click at [224, 380] on textarea "What will this special exception/variance be for? Please explain & be specific.…" at bounding box center [659, 372] width 874 height 54
click at [228, 393] on textarea "What will this special exception/variance be for? Please explain & be specific.…" at bounding box center [659, 372] width 874 height 54
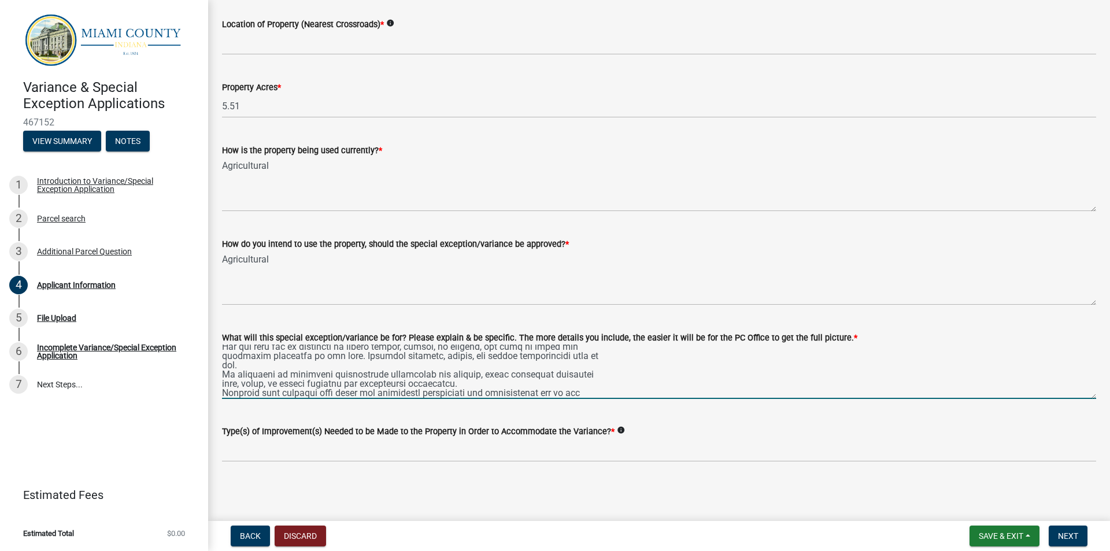
scroll to position [130, 0]
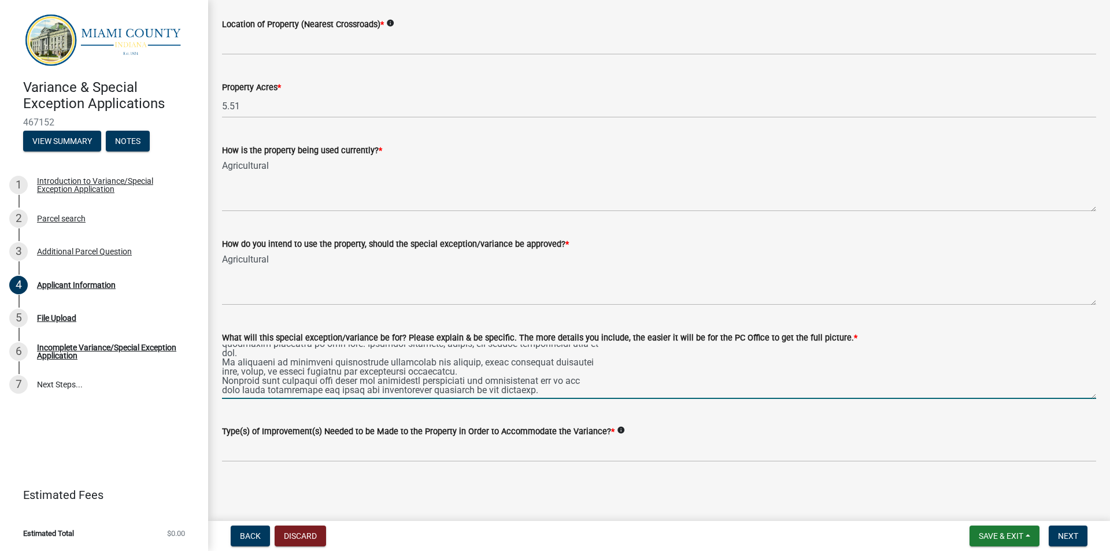
drag, startPoint x: 515, startPoint y: 392, endPoint x: 213, endPoint y: 385, distance: 302.5
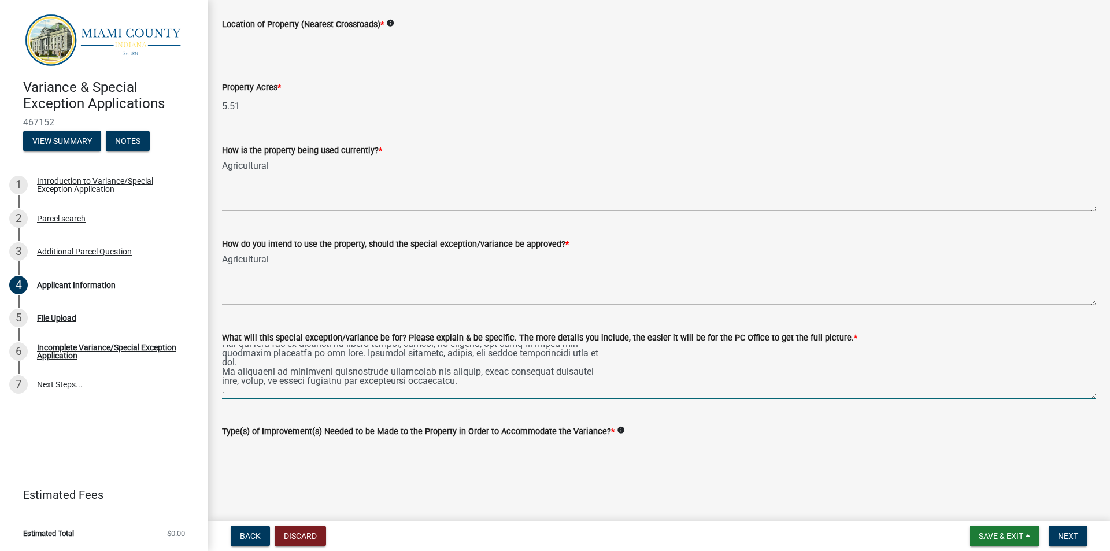
scroll to position [120, 0]
click at [230, 389] on textarea "What will this special exception/variance be for? Please explain & be specific.…" at bounding box center [659, 372] width 874 height 54
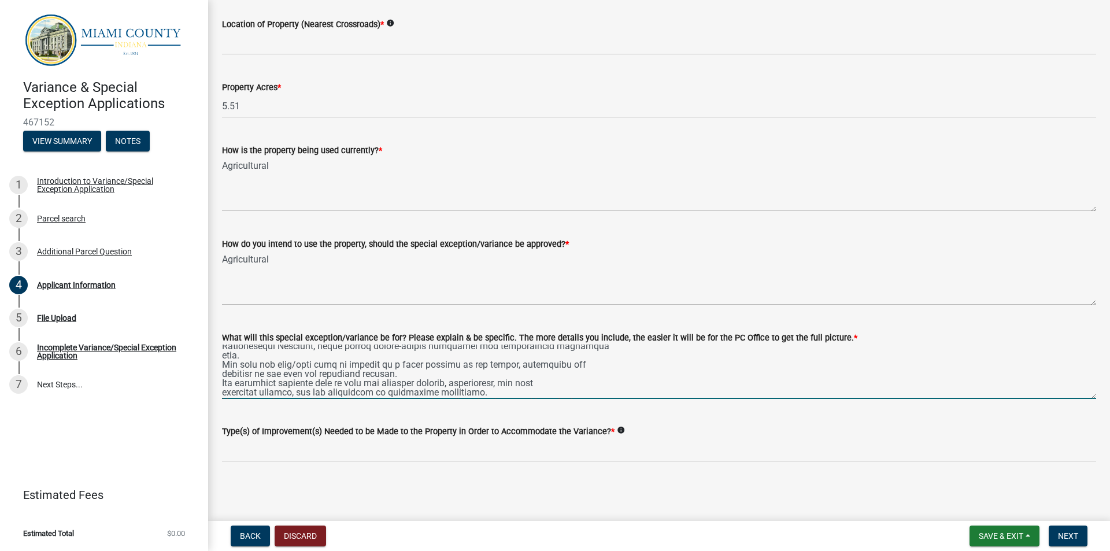
scroll to position [5, 0]
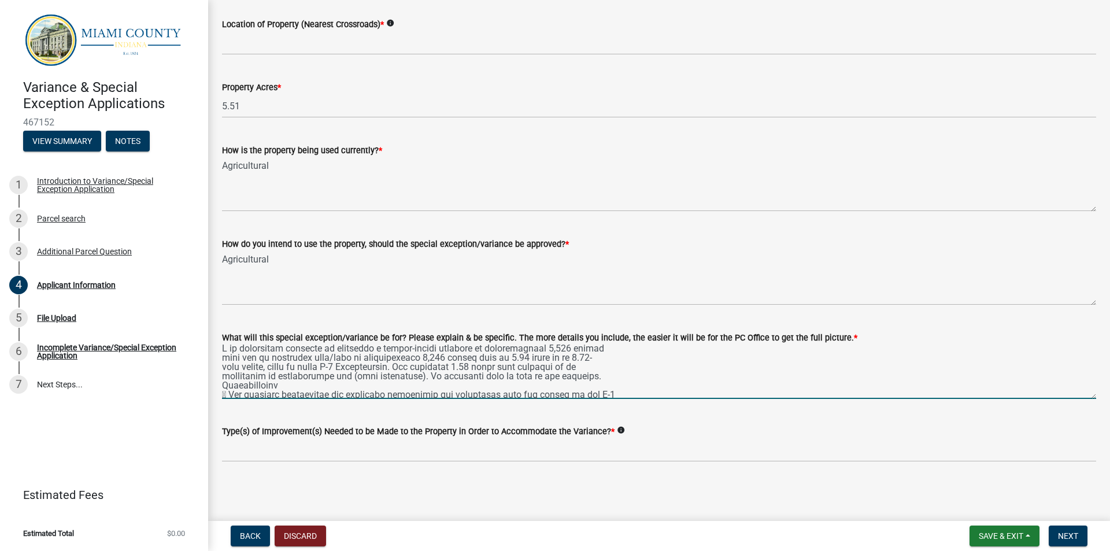
click at [229, 395] on textarea "What will this special exception/variance be for? Please explain & be specific.…" at bounding box center [659, 372] width 874 height 54
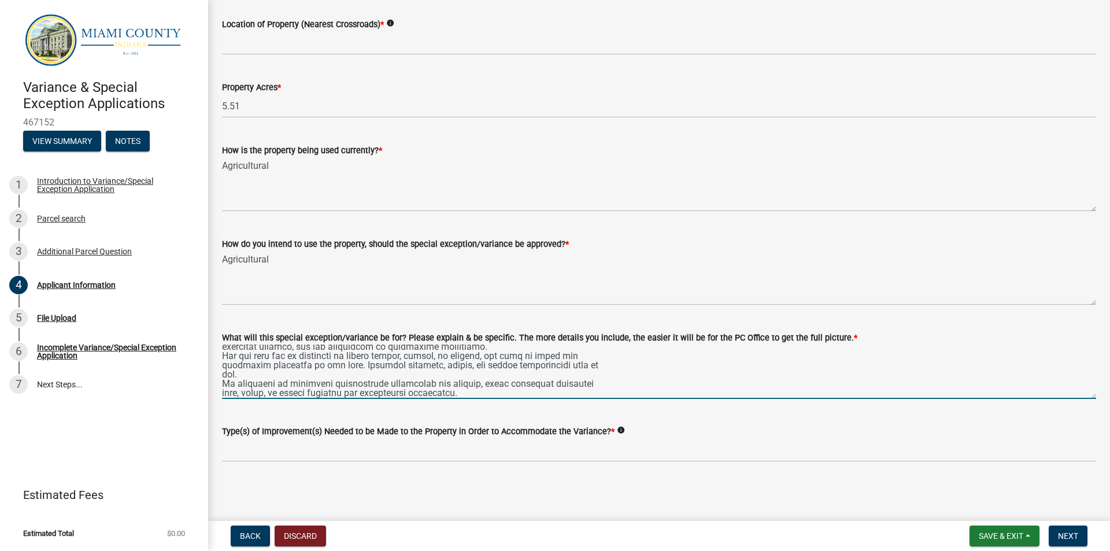
scroll to position [127, 0]
type textarea "I am requesting approval to construct a single-family dwelling of approximately…"
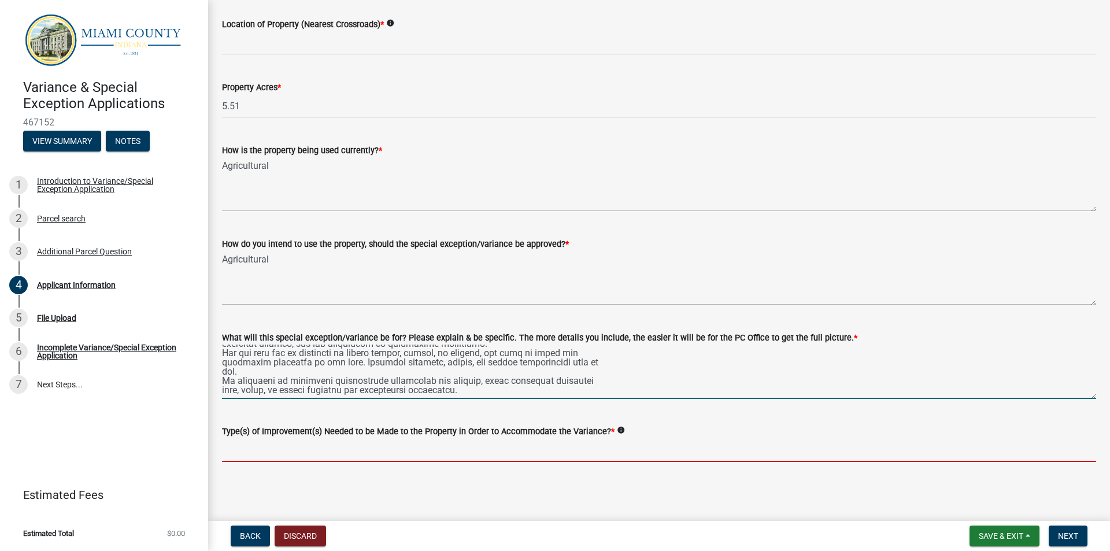
click at [238, 448] on input "Type(s) of Improvement(s) Needed to be Made to the Property in Order to Accommo…" at bounding box center [659, 450] width 874 height 24
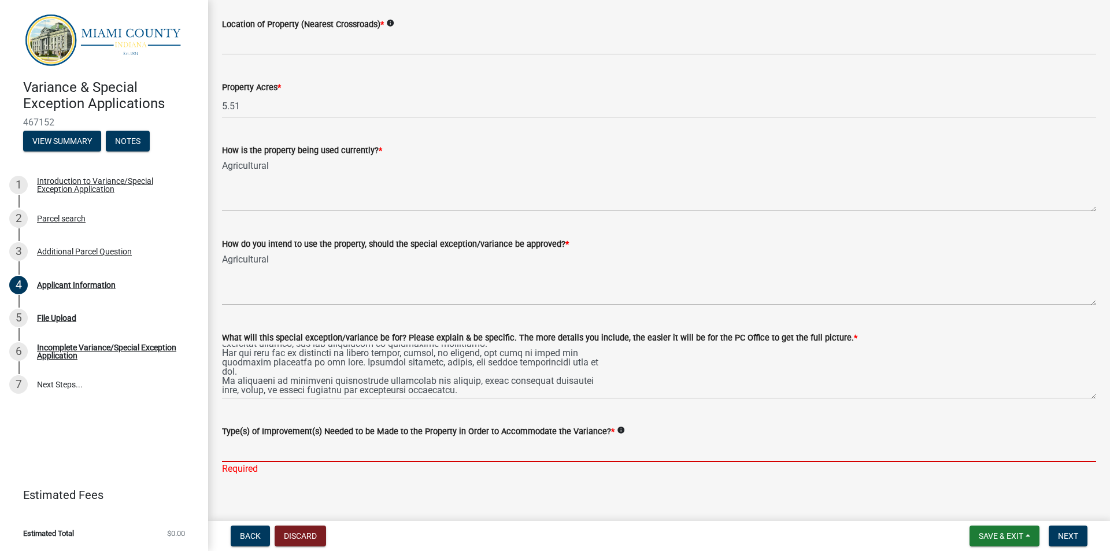
paste input "Installation of a private septic system and well, approved by the Miami County …"
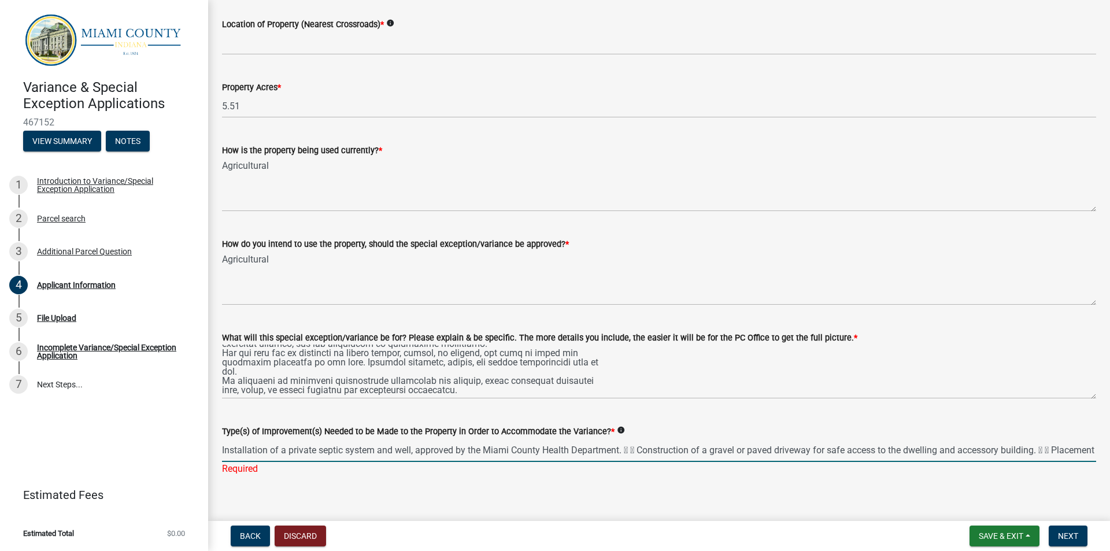
scroll to position [0, 1580]
drag, startPoint x: 605, startPoint y: 445, endPoint x: 594, endPoint y: 448, distance: 11.2
click at [594, 448] on input "Installation of a private septic system and well, approved by the Miami County …" at bounding box center [659, 450] width 874 height 24
drag, startPoint x: 289, startPoint y: 450, endPoint x: 276, endPoint y: 450, distance: 13.3
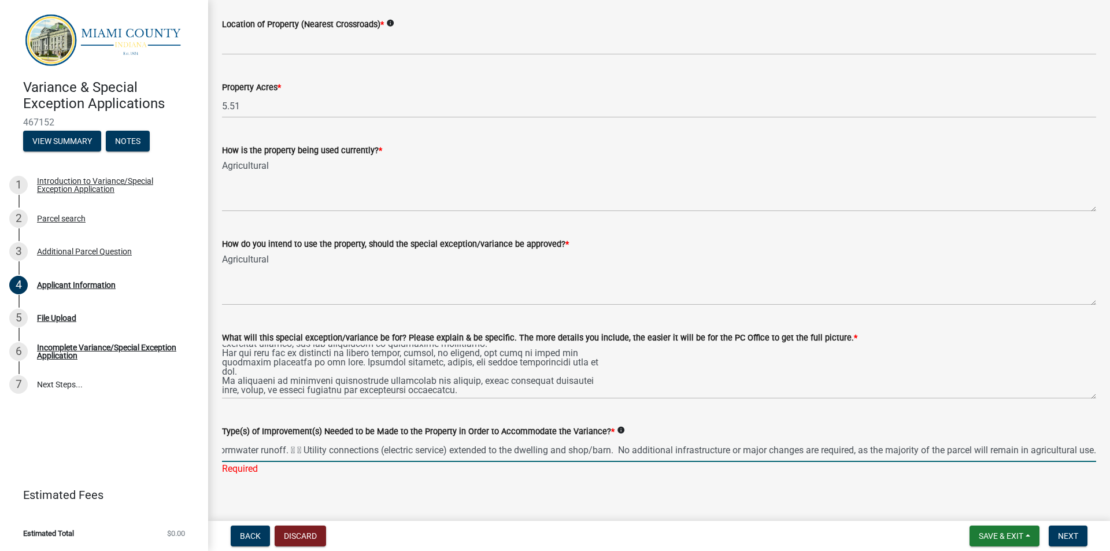
click at [276, 450] on input "Installation of a private septic system and well, approved by the Miami County …" at bounding box center [659, 450] width 874 height 24
drag, startPoint x: 478, startPoint y: 448, endPoint x: 467, endPoint y: 451, distance: 11.5
click at [467, 451] on input "Installation of a private septic system and well, approved by the Miami County …" at bounding box center [659, 450] width 874 height 24
drag, startPoint x: 854, startPoint y: 451, endPoint x: 844, endPoint y: 454, distance: 10.4
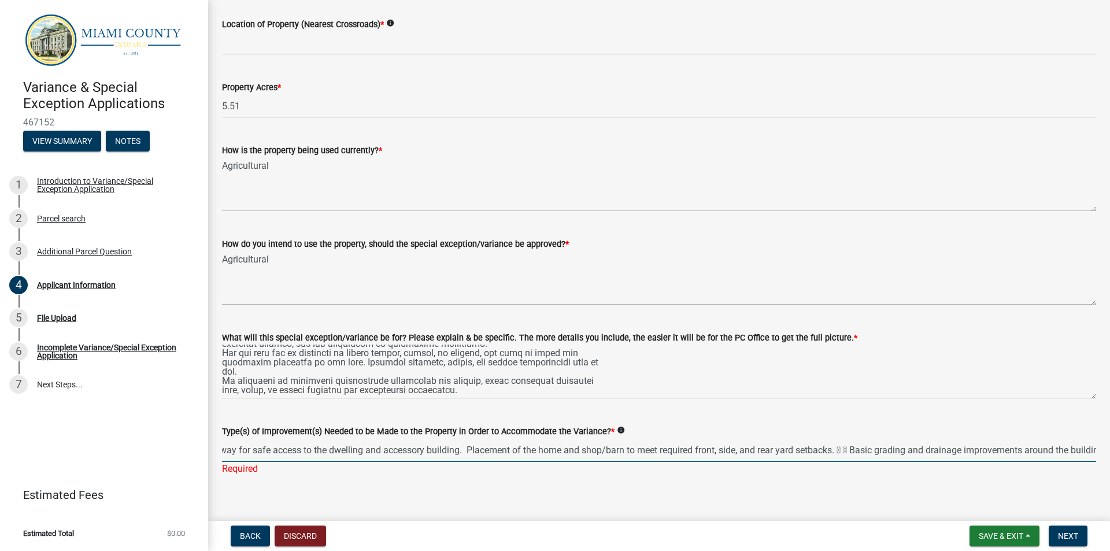
click at [844, 454] on input "Installation of a private septic system and well, approved by the Miami County …" at bounding box center [659, 450] width 874 height 24
click at [224, 449] on input "Installation of a private septic system and well, approved by the Miami County …" at bounding box center [659, 450] width 874 height 24
drag, startPoint x: 636, startPoint y: 448, endPoint x: 627, endPoint y: 453, distance: 10.1
click at [627, 453] on input "Installation of a private septic system and well, approved by the Miami County …" at bounding box center [659, 450] width 874 height 24
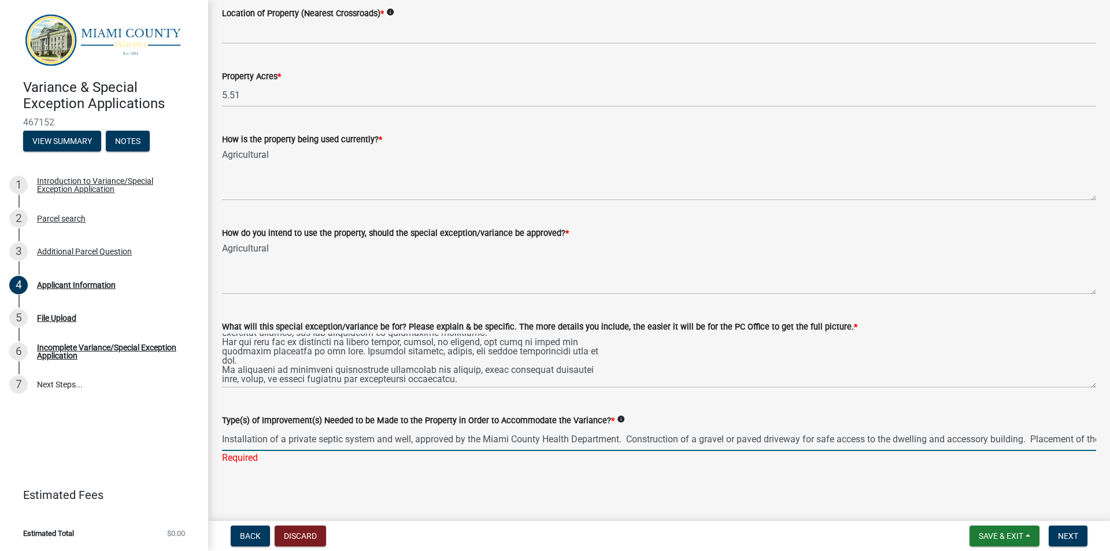
scroll to position [1114, 0]
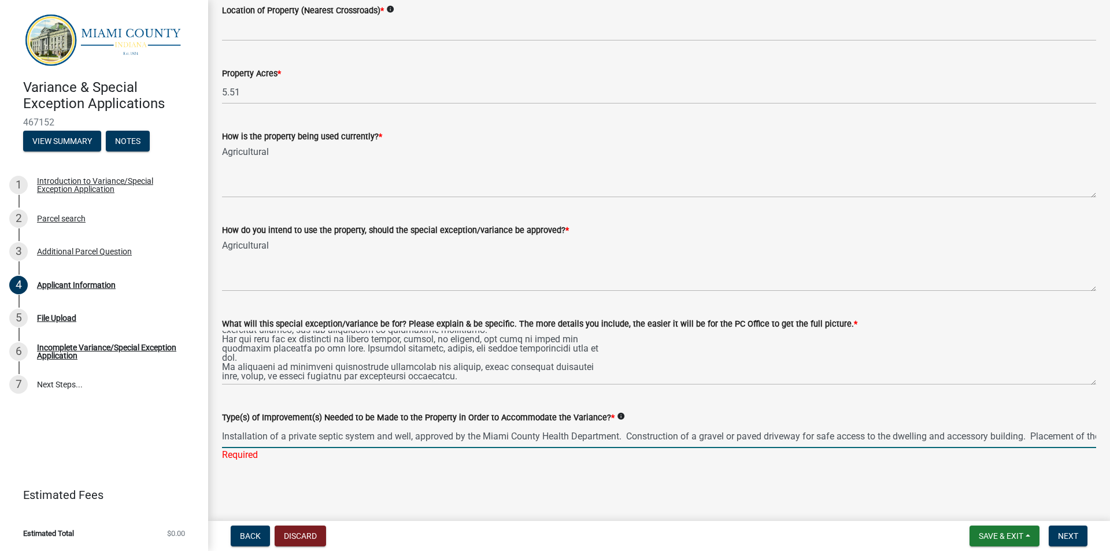
click at [1078, 435] on input "Installation of a private septic system and well, approved by the Miami County …" at bounding box center [659, 436] width 874 height 24
type input "Installation of a private septic system and well, approved by the Miami County …"
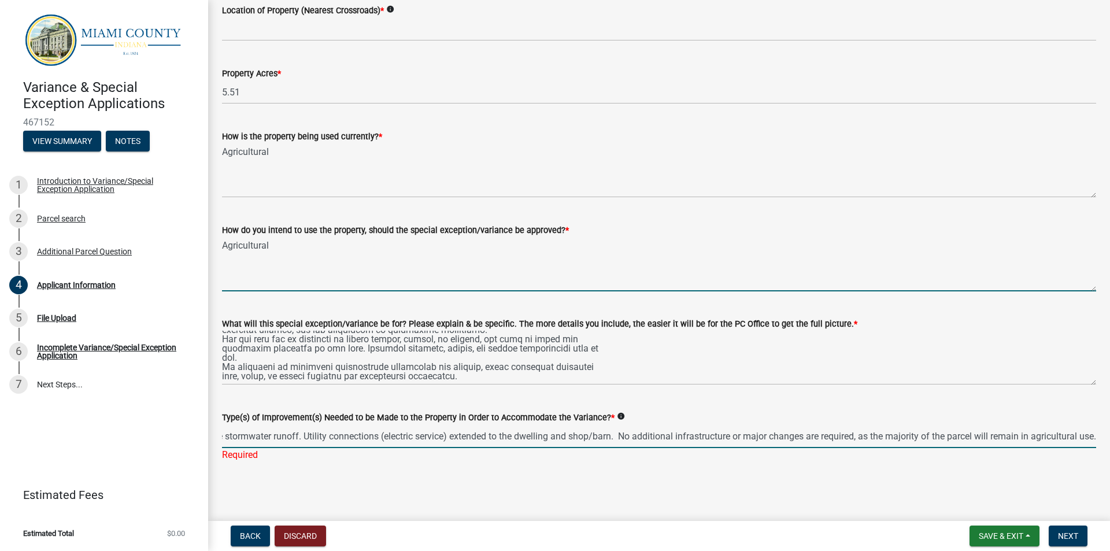
scroll to position [1100, 0]
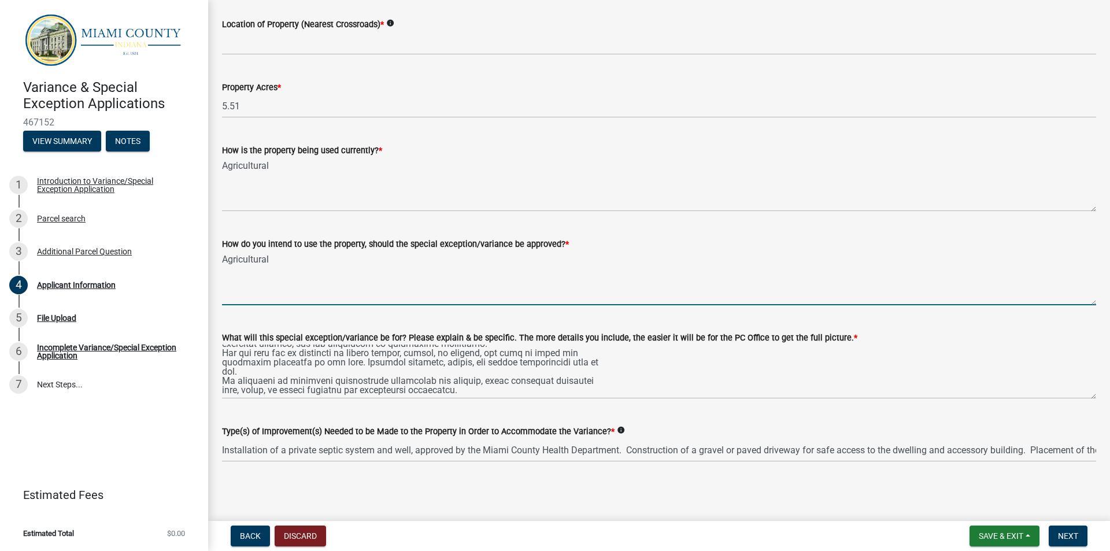
click at [223, 243] on form "How do you intend to use the property, should the special exception/variance be…" at bounding box center [659, 271] width 874 height 68
type textarea "Home and small agricultural farming"
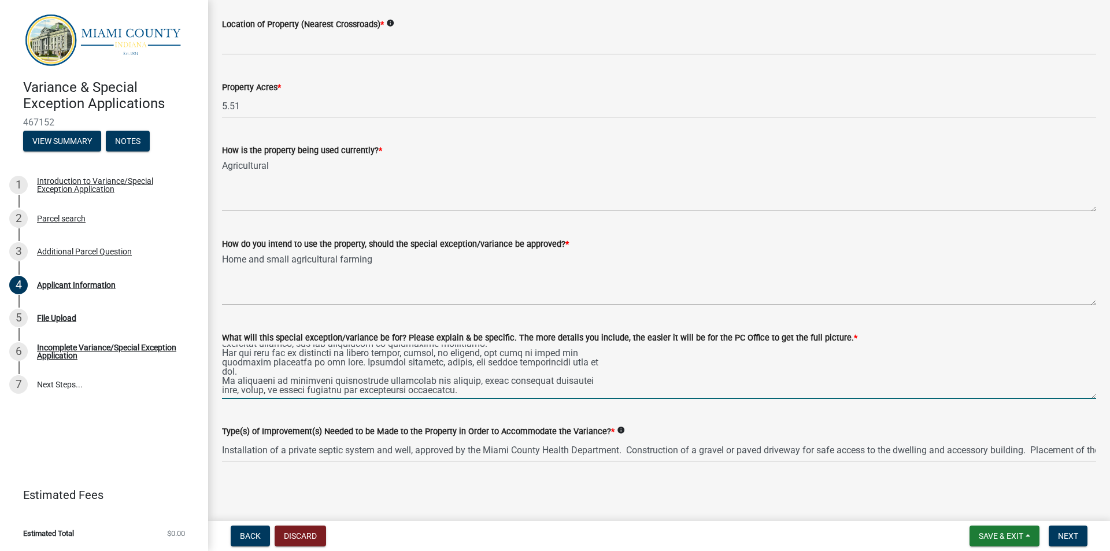
click at [478, 376] on textarea "What will this special exception/variance be for? Please explain & be specific.…" at bounding box center [659, 372] width 874 height 54
drag, startPoint x: 282, startPoint y: 394, endPoint x: 235, endPoint y: 387, distance: 47.3
click at [235, 392] on textarea "What will this special exception/variance be for? Please explain & be specific.…" at bounding box center [659, 372] width 874 height 54
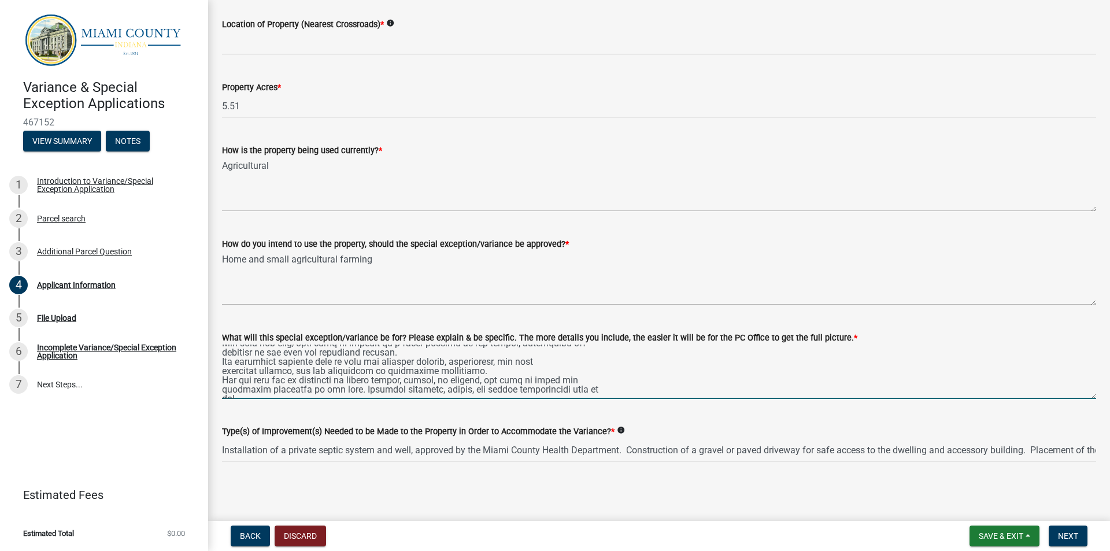
scroll to position [14, 0]
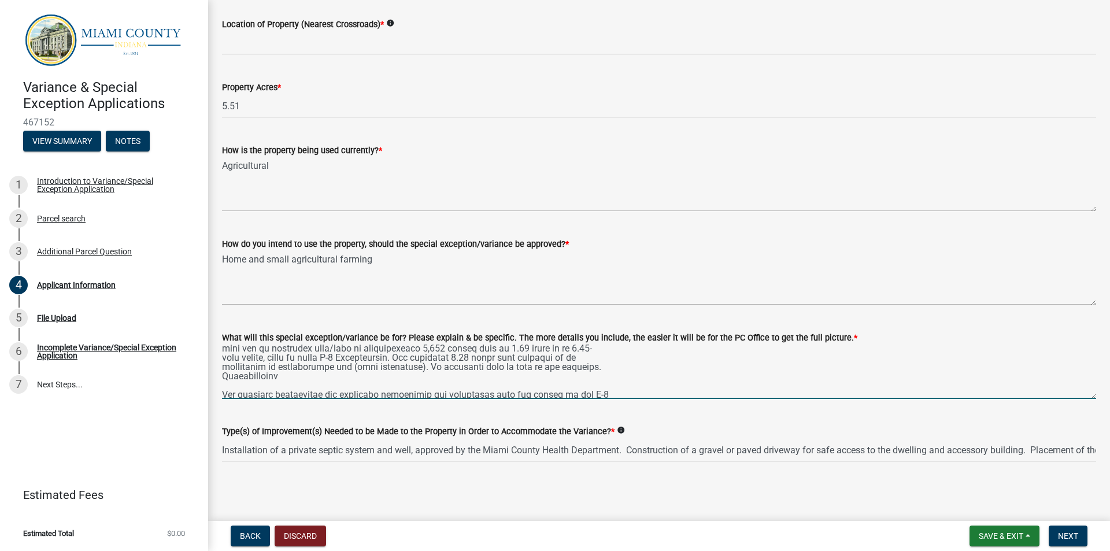
click at [304, 379] on textarea "What will this special exception/variance be for? Please explain & be specific.…" at bounding box center [659, 372] width 874 height 54
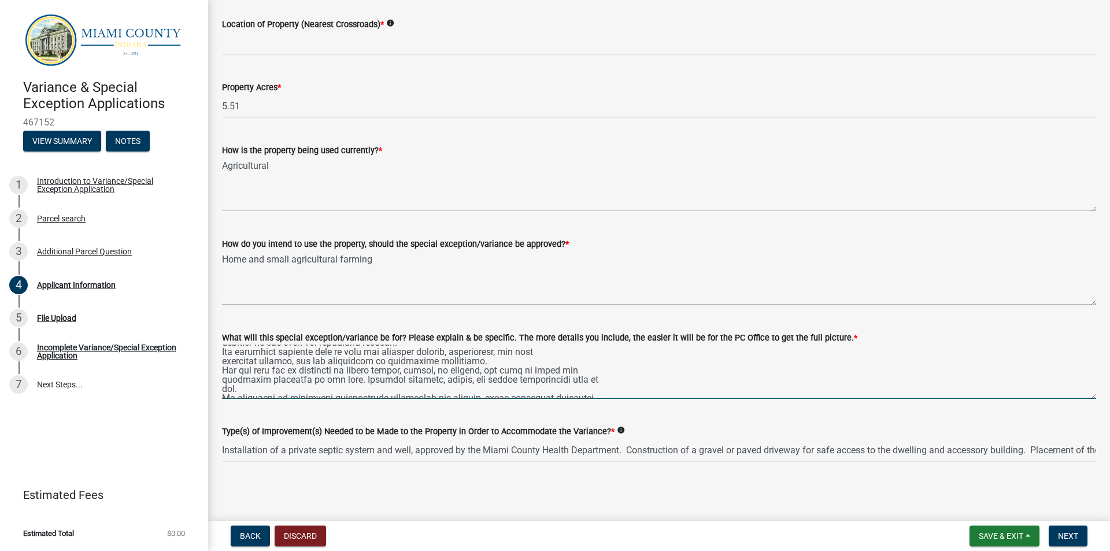
scroll to position [130, 0]
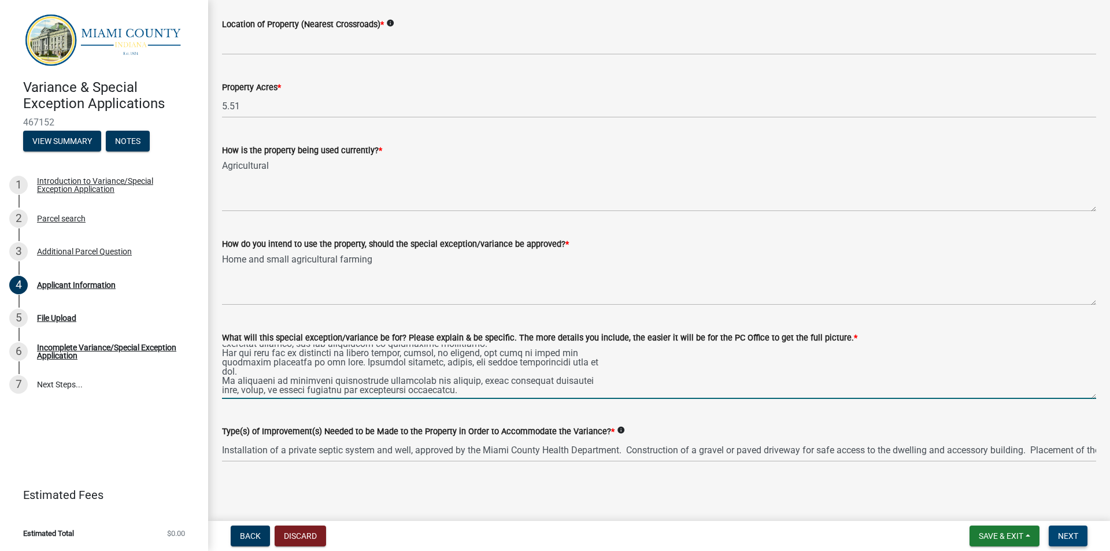
type textarea "I am requesting approval to construct a single-family dwelling of approximately…"
click at [1070, 520] on span "Next" at bounding box center [1068, 535] width 20 height 9
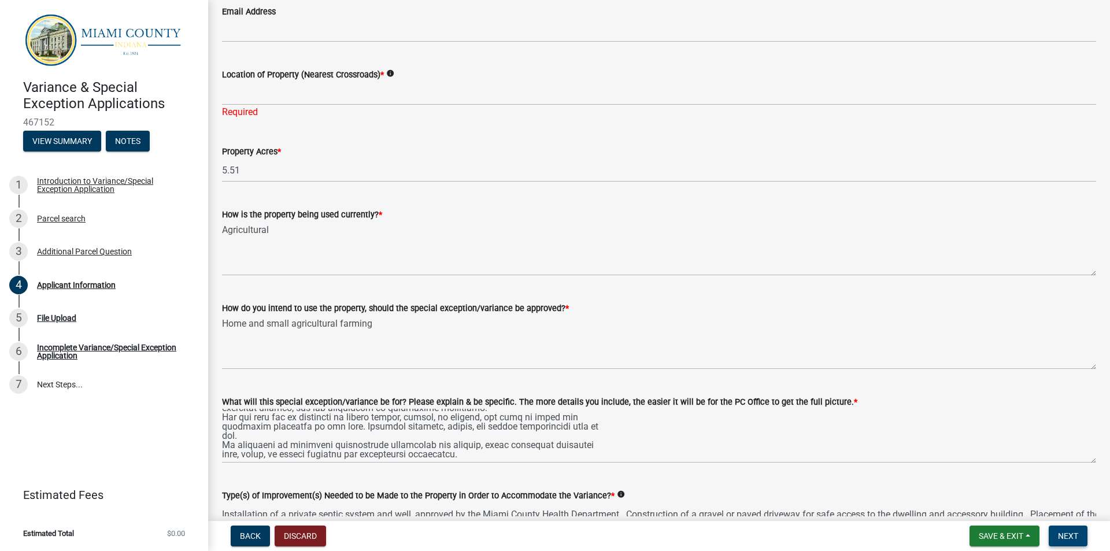
scroll to position [1056, 0]
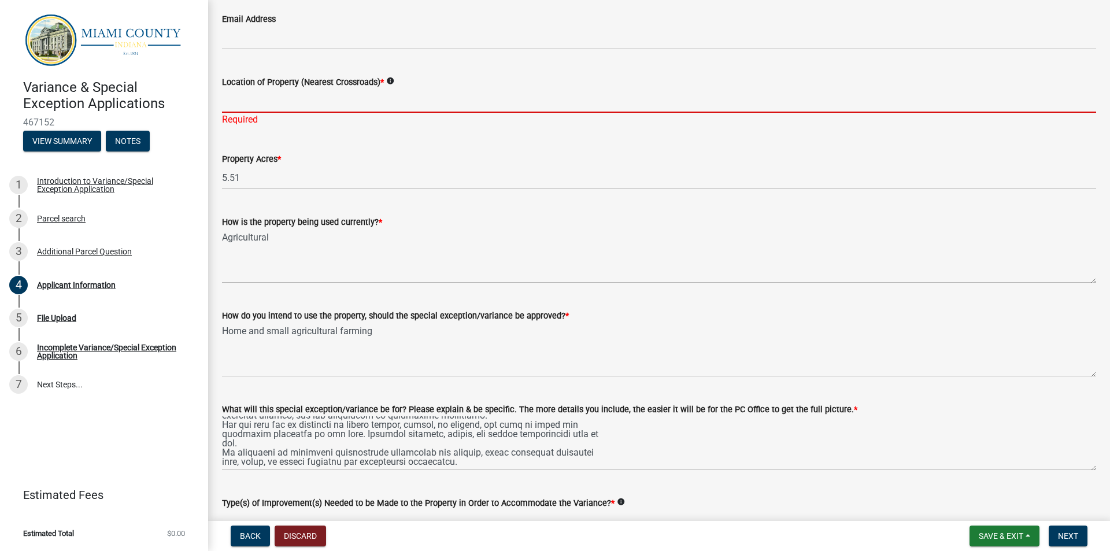
click at [241, 104] on input "Location of Property (Nearest Crossroads) *" at bounding box center [659, 101] width 874 height 24
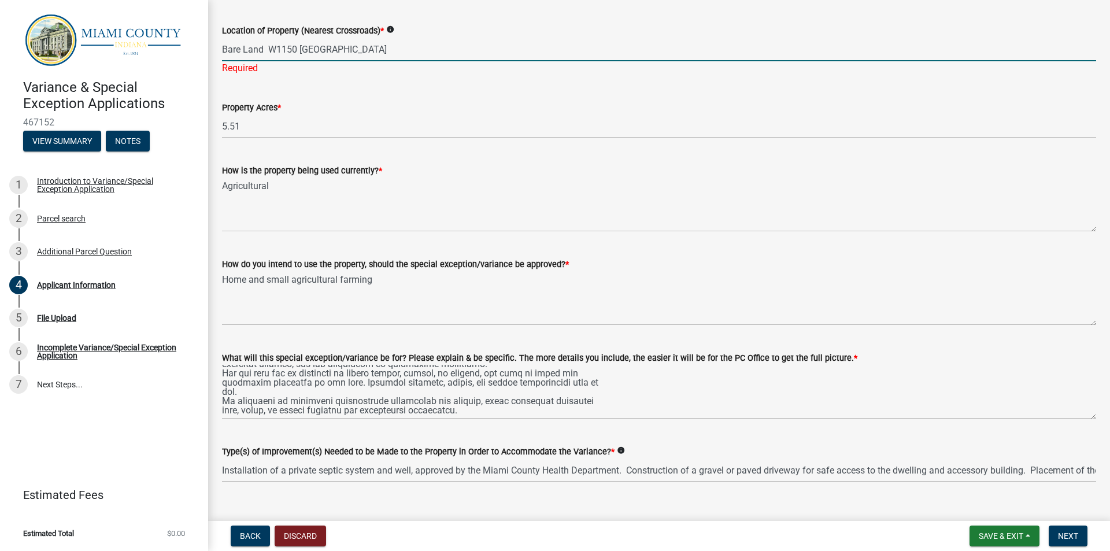
scroll to position [1128, 0]
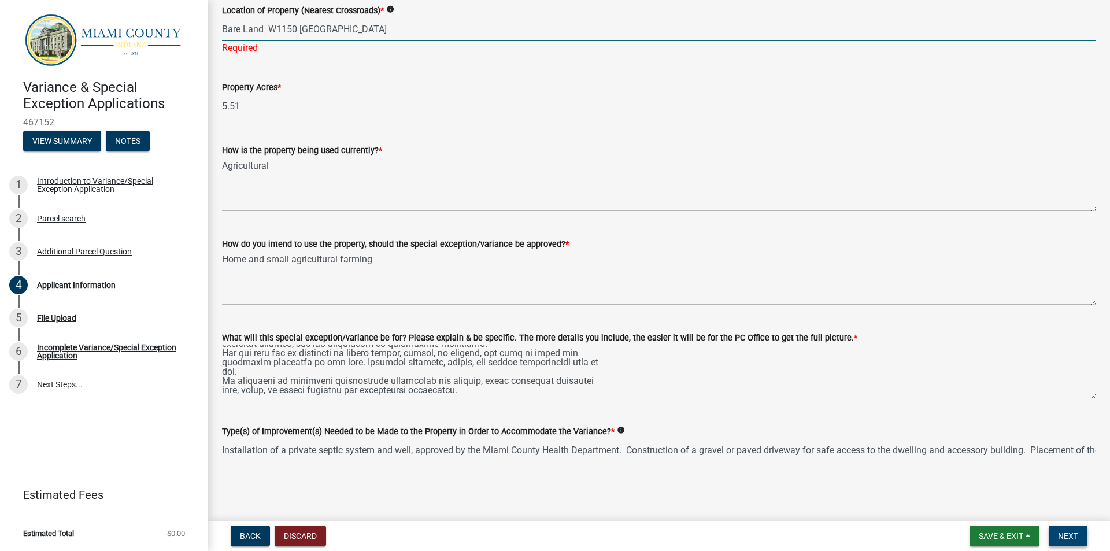
type input "Bare Land W1150 [GEOGRAPHIC_DATA]"
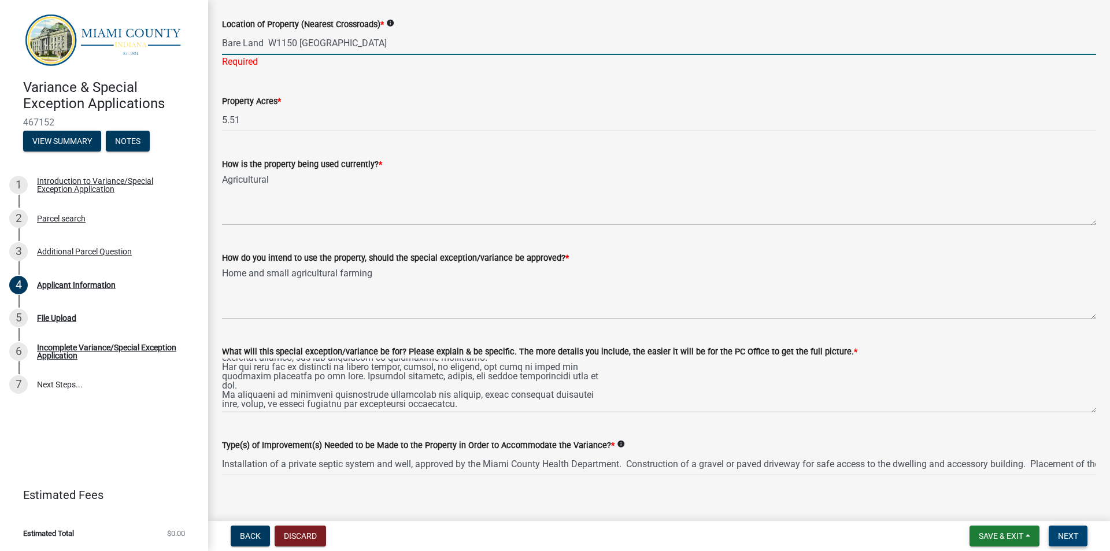
click at [1062, 520] on span "Next" at bounding box center [1068, 535] width 20 height 9
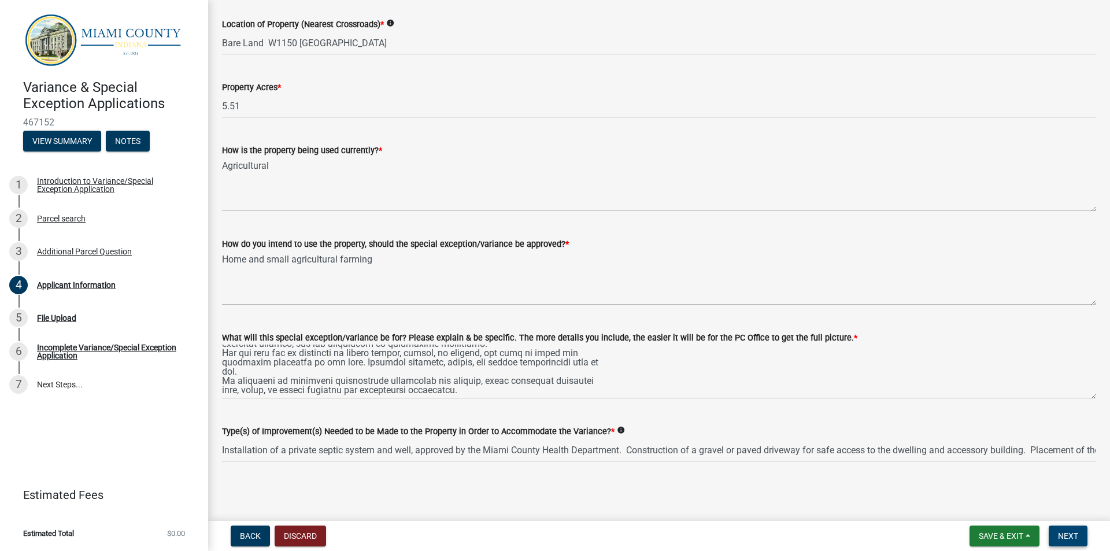
click at [1068, 520] on span "Next" at bounding box center [1068, 535] width 20 height 9
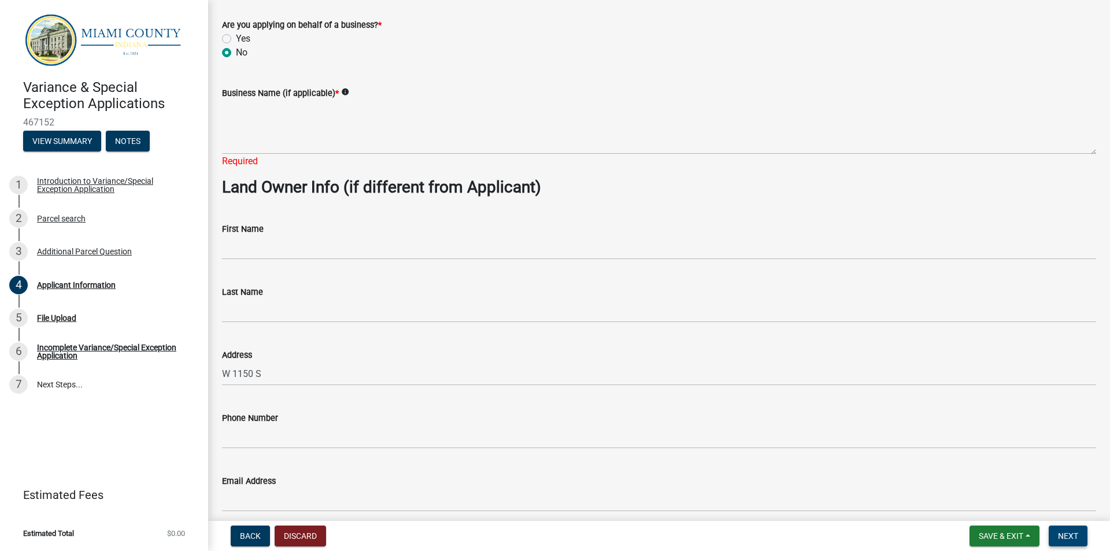
scroll to position [594, 0]
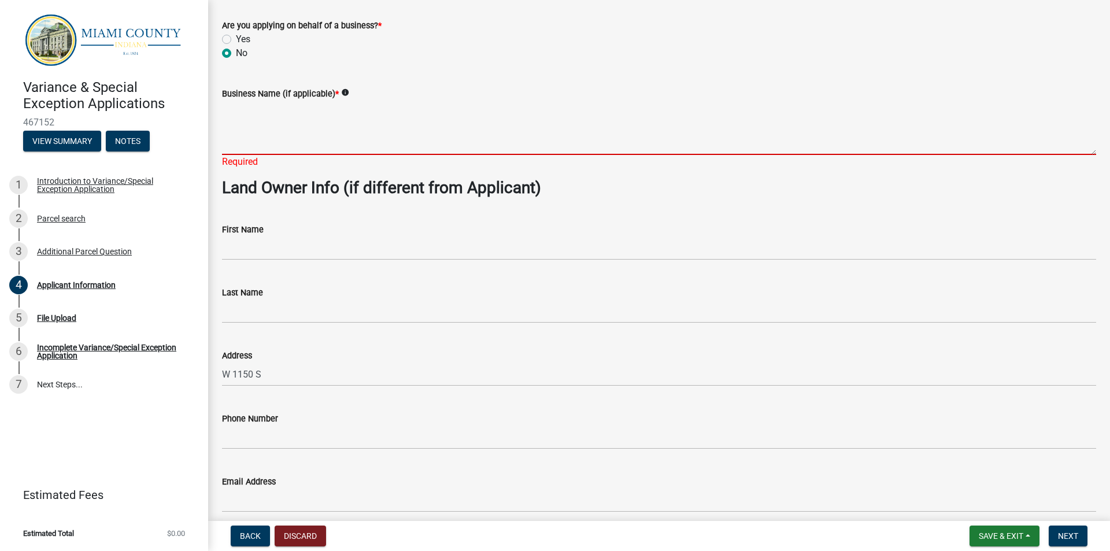
click at [258, 143] on textarea "Business Name (if applicable) *" at bounding box center [659, 128] width 874 height 54
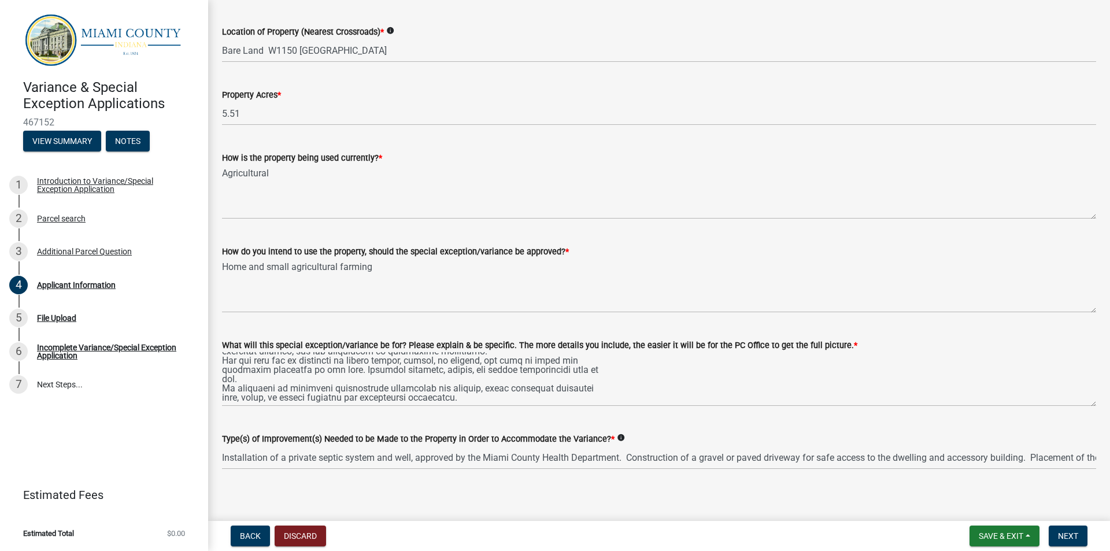
scroll to position [1114, 0]
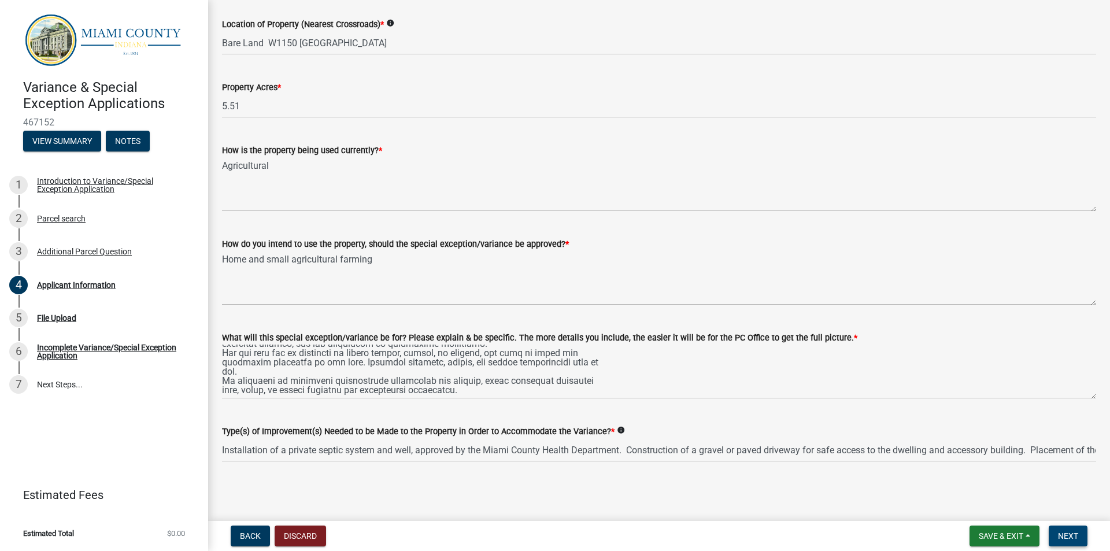
type textarea "none"
click at [1064, 520] on span "Next" at bounding box center [1068, 535] width 20 height 9
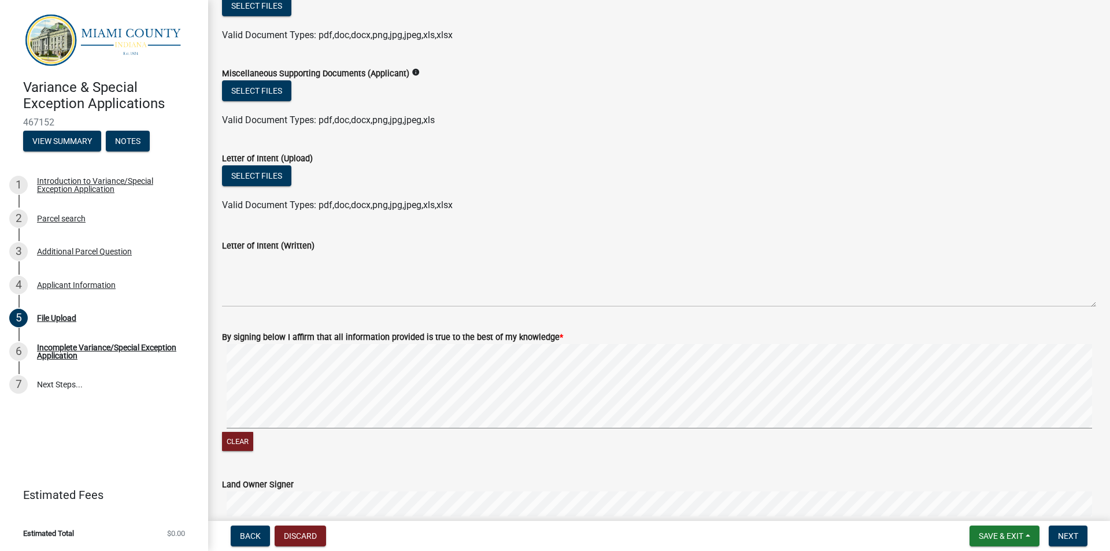
scroll to position [269, 0]
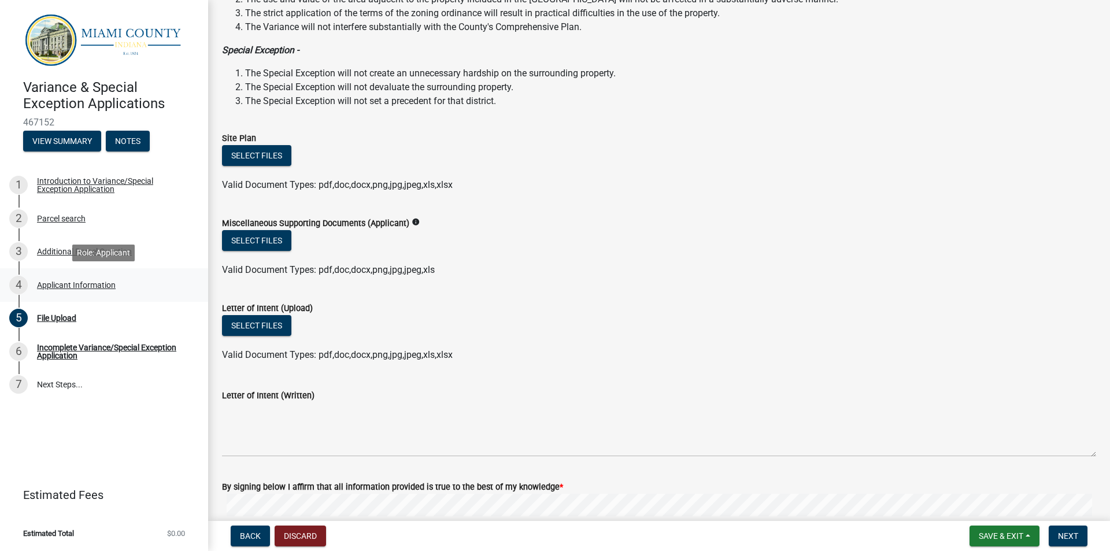
click at [105, 286] on div "Applicant Information" at bounding box center [76, 285] width 79 height 8
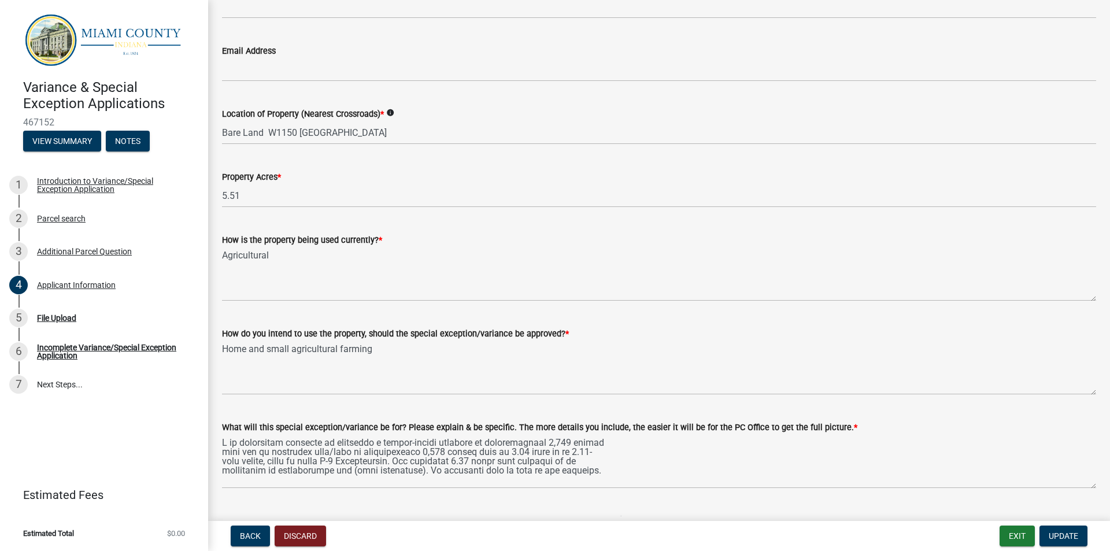
scroll to position [1100, 0]
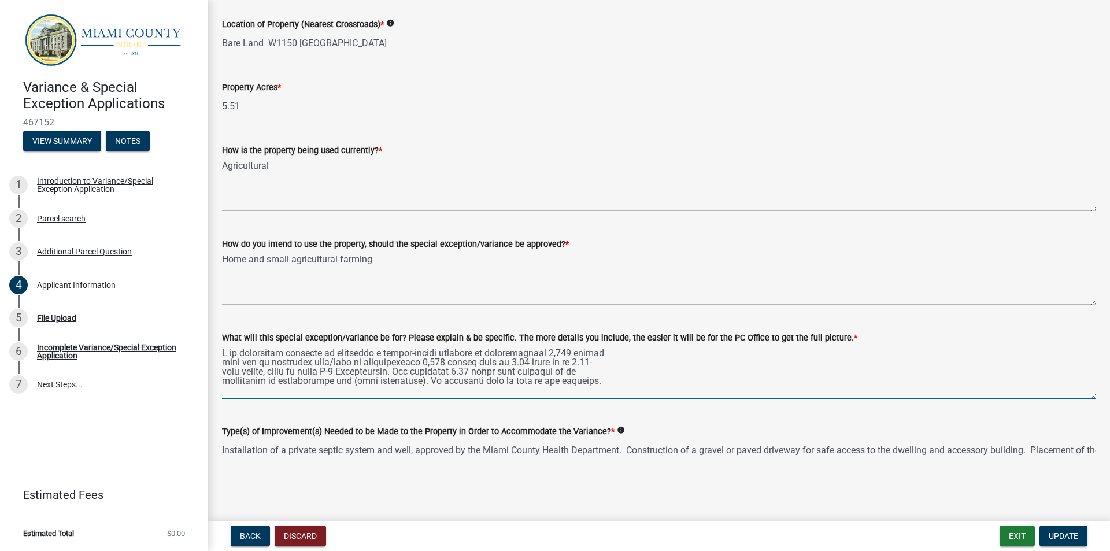
drag, startPoint x: 442, startPoint y: 359, endPoint x: 430, endPoint y: 359, distance: 11.6
click at [430, 359] on textarea "What will this special exception/variance be for? Please explain & be specific.…" at bounding box center [659, 372] width 874 height 54
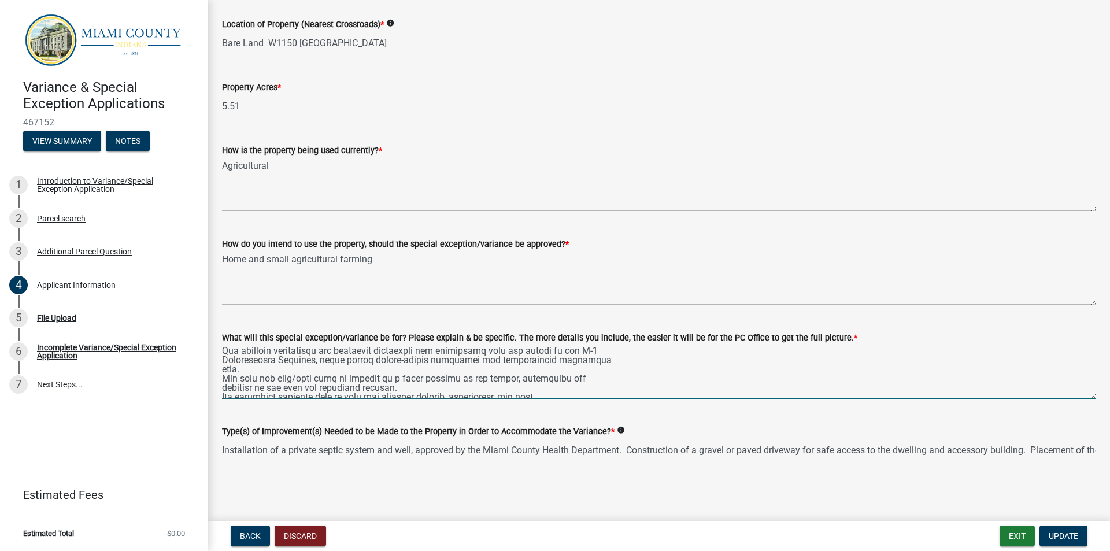
scroll to position [0, 0]
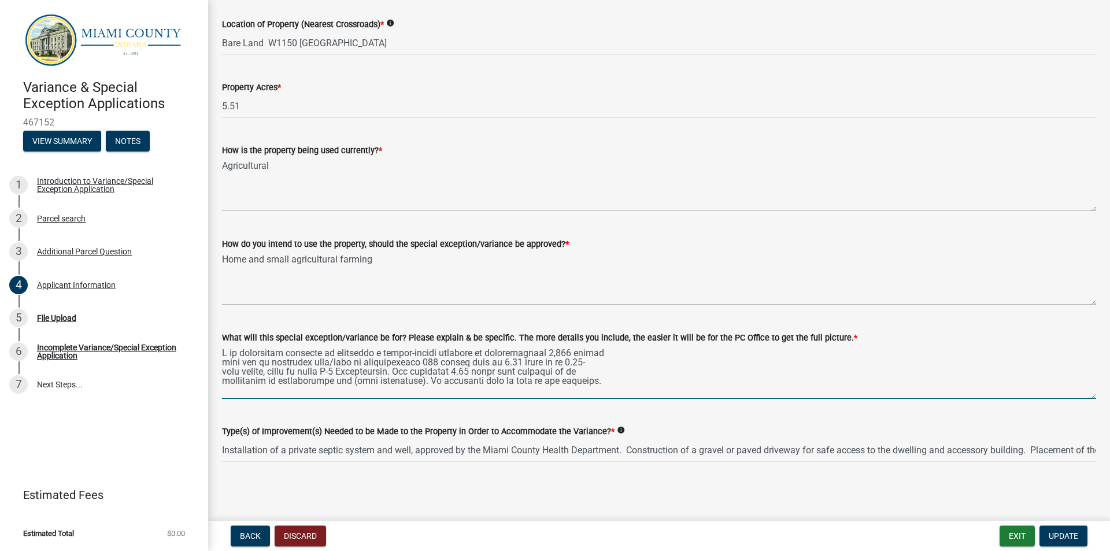
click at [445, 359] on textarea "What will this special exception/variance be for? Please explain & be specific.…" at bounding box center [659, 372] width 874 height 54
click at [544, 361] on textarea "What will this special exception/variance be for? Please explain & be specific.…" at bounding box center [659, 372] width 874 height 54
drag, startPoint x: 447, startPoint y: 358, endPoint x: 450, endPoint y: 352, distance: 7.0
click at [448, 358] on textarea "What will this special exception/variance be for? Please explain & be specific.…" at bounding box center [659, 372] width 874 height 54
click at [558, 349] on textarea "What will this special exception/variance be for? Please explain & be specific.…" at bounding box center [659, 372] width 874 height 54
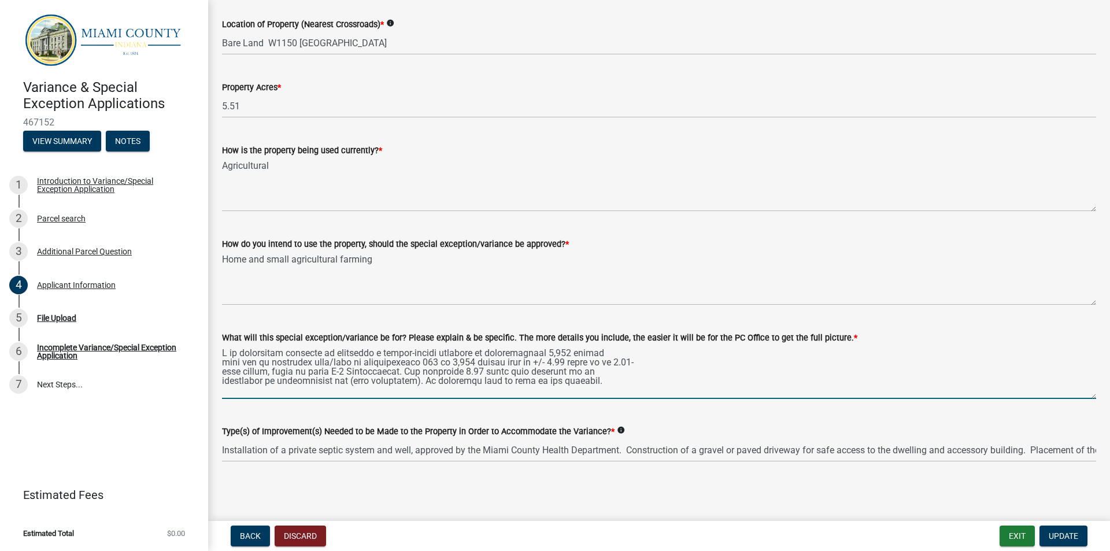
click at [615, 380] on textarea "What will this special exception/variance be for? Please explain & be specific.…" at bounding box center [659, 372] width 874 height 54
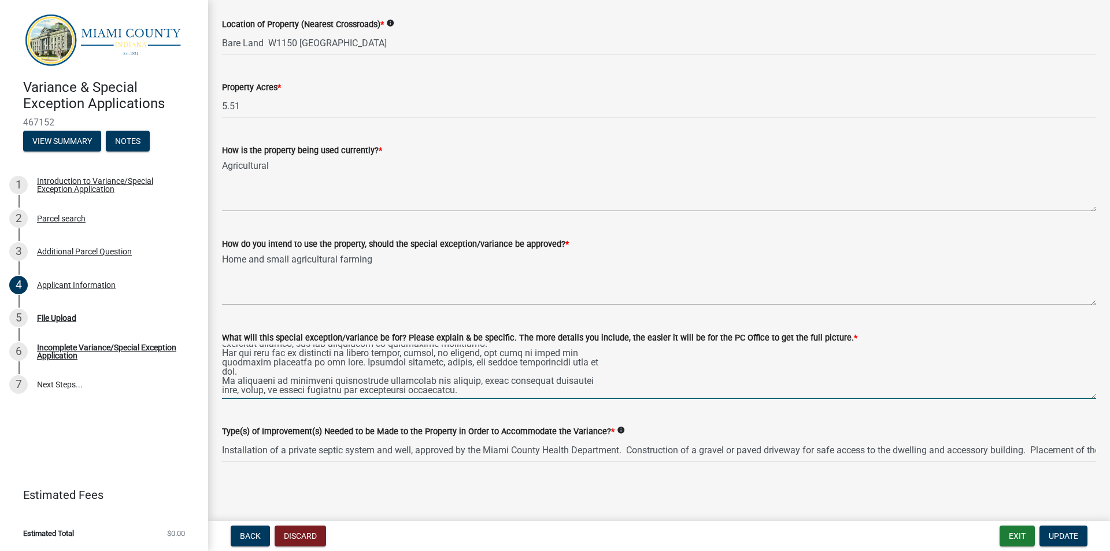
scroll to position [130, 0]
type textarea "I am requesting approval to construct a single-family dwelling of approximately…"
click at [50, 317] on div "File Upload" at bounding box center [56, 318] width 39 height 8
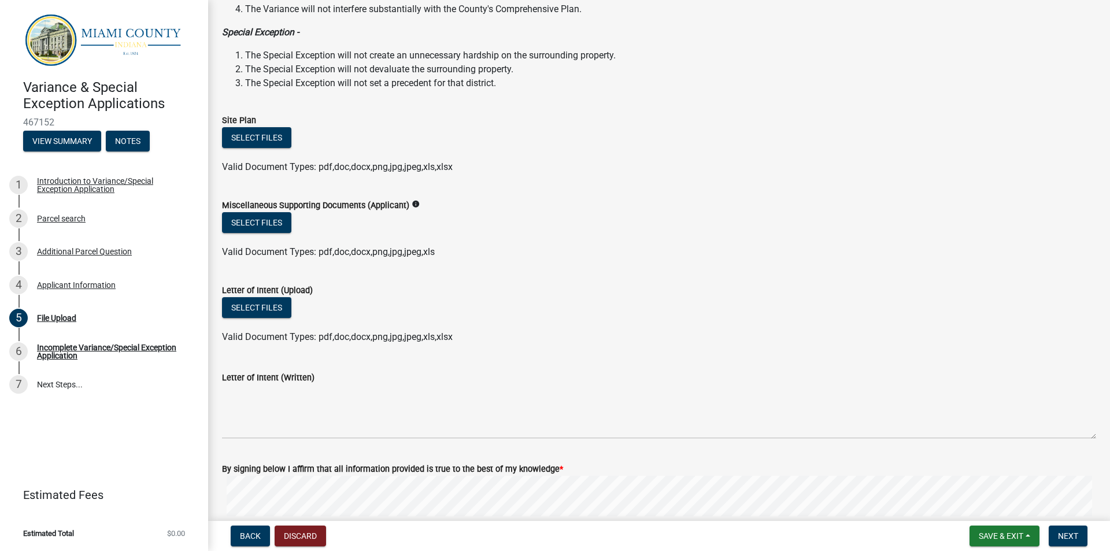
scroll to position [289, 0]
